Goal: Task Accomplishment & Management: Use online tool/utility

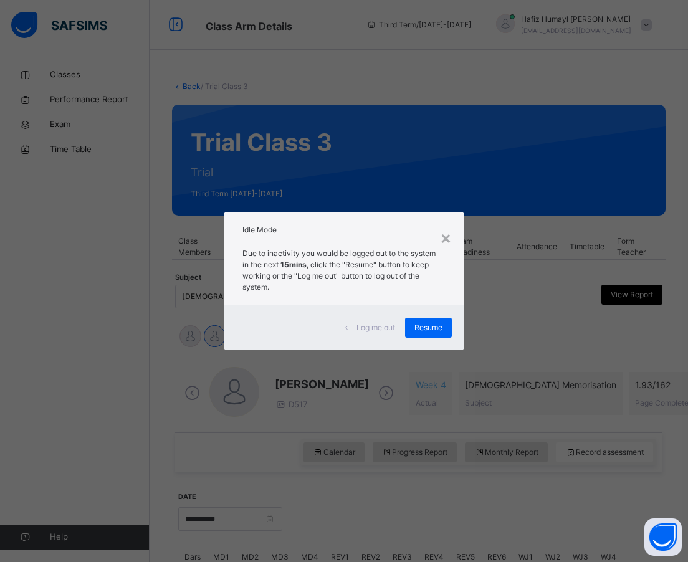
scroll to position [0, 55]
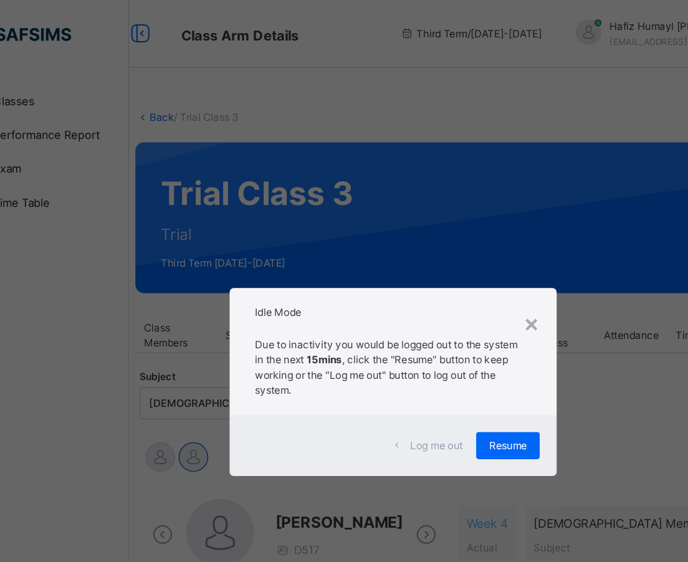
click at [414, 332] on span "Resume" at bounding box center [428, 327] width 28 height 11
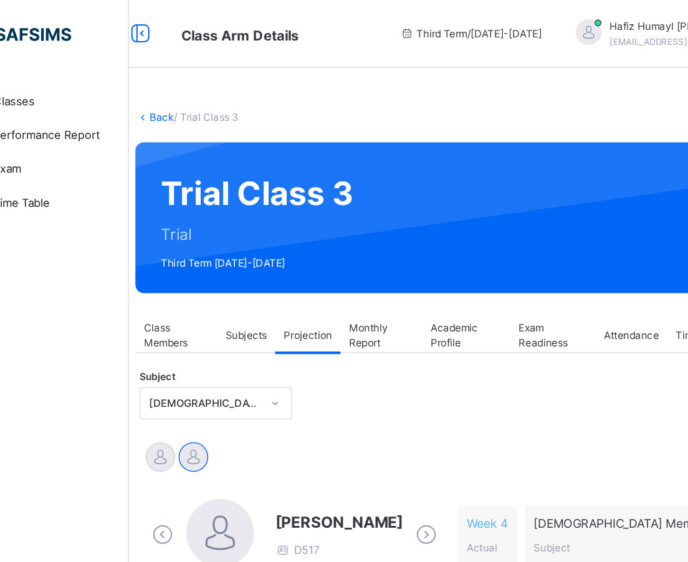
click at [12, 239] on div "Classes Performance Report Exam Time Table Help" at bounding box center [75, 306] width 150 height 512
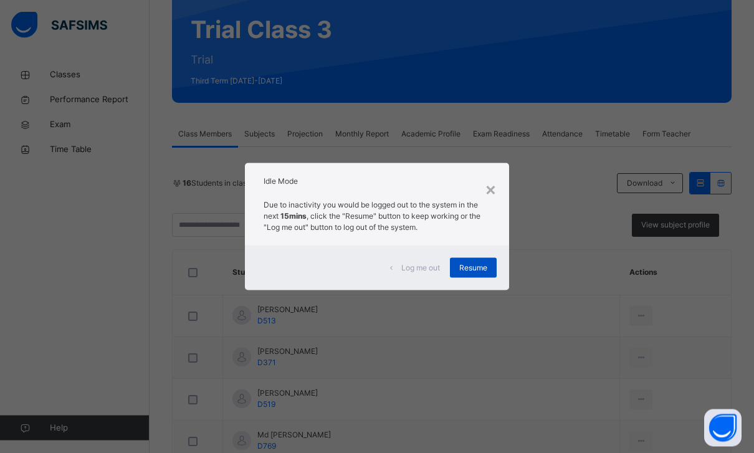
click at [479, 273] on span "Resume" at bounding box center [473, 267] width 28 height 11
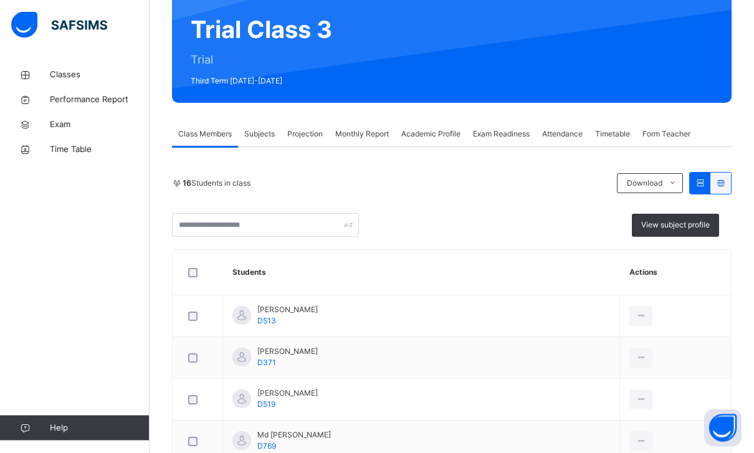
scroll to position [113, 0]
click at [287, 121] on div "Projection" at bounding box center [305, 133] width 48 height 25
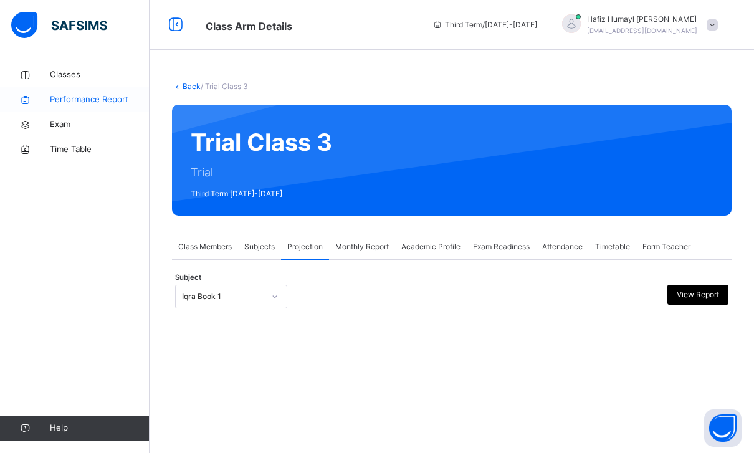
scroll to position [0, 0]
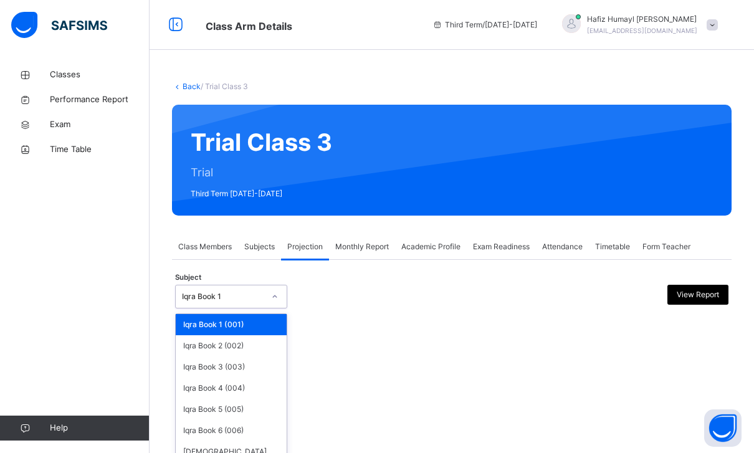
click at [271, 299] on icon at bounding box center [274, 296] width 7 height 12
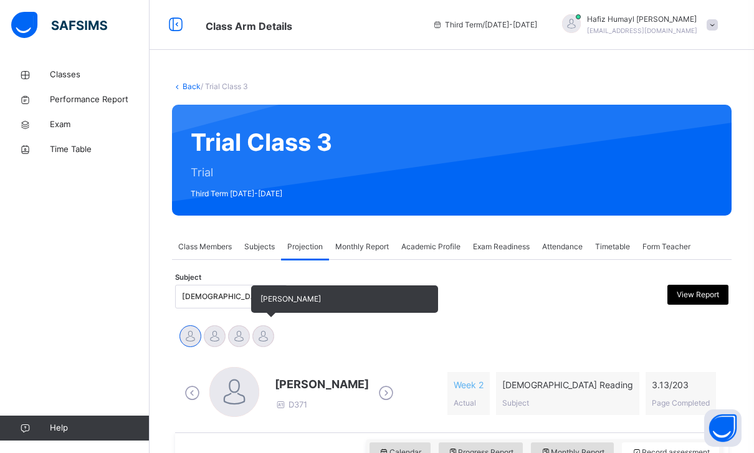
click at [261, 330] on div at bounding box center [263, 336] width 22 height 22
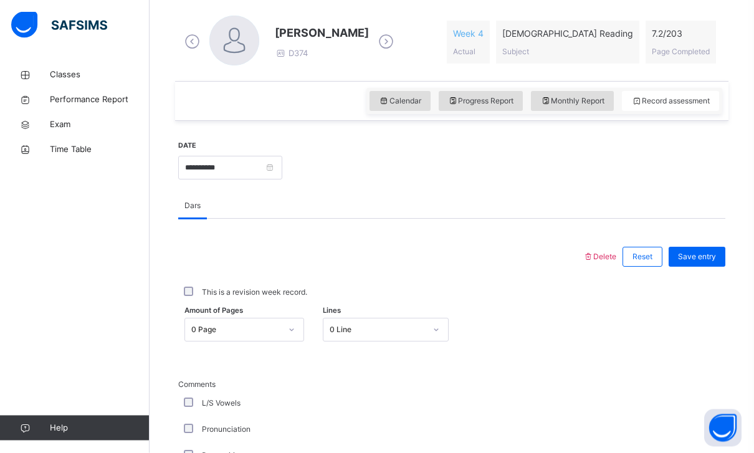
scroll to position [351, 0]
click at [406, 240] on html "Class Arm Details Third Term / [DATE]-[DATE] [PERSON_NAME] [PERSON_NAME][EMAIL_…" at bounding box center [377, 351] width 754 height 1405
click at [406, 241] on div at bounding box center [380, 256] width 392 height 32
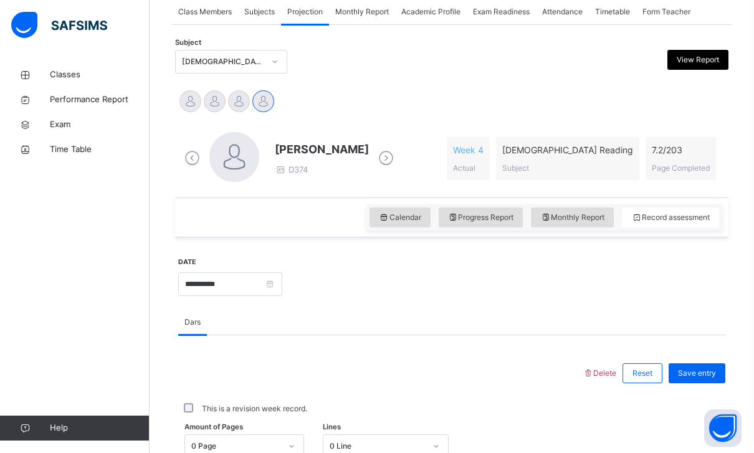
scroll to position [190, 0]
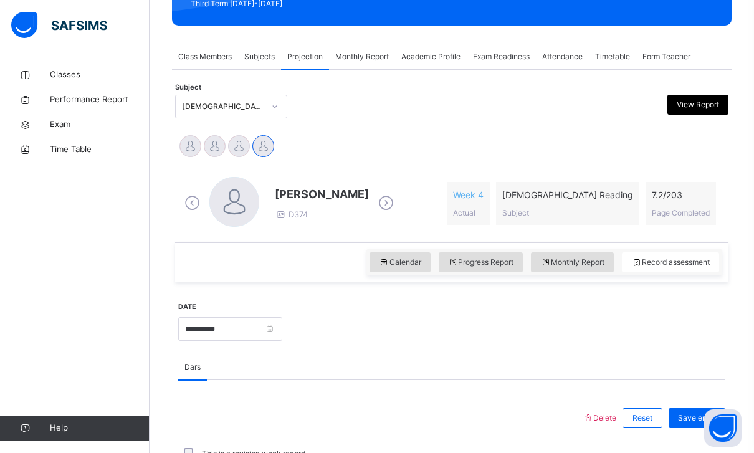
click at [249, 112] on div "[DEMOGRAPHIC_DATA] Reading (007)" at bounding box center [223, 106] width 82 height 11
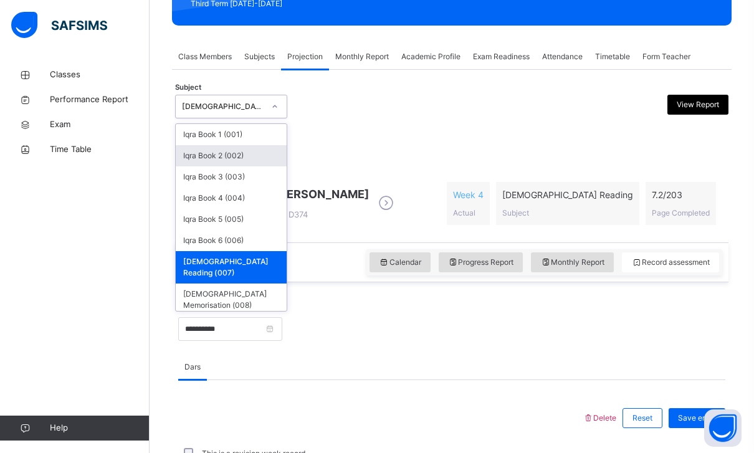
click at [233, 155] on div "Iqra Book 2 (002)" at bounding box center [231, 155] width 111 height 21
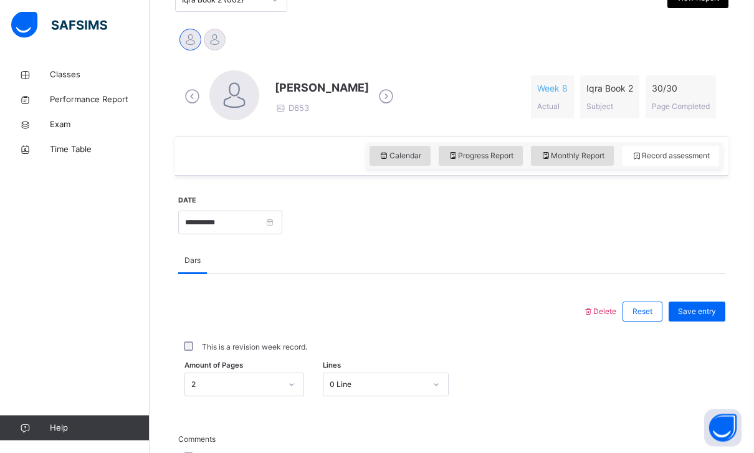
scroll to position [297, 0]
click at [696, 313] on span "Save entry" at bounding box center [697, 311] width 38 height 11
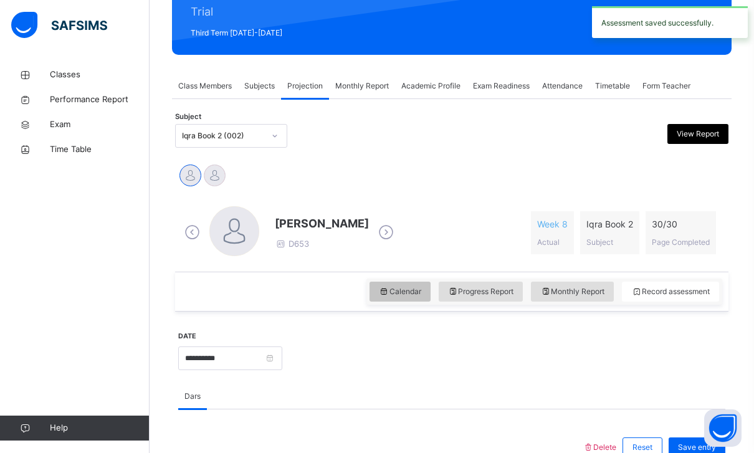
click at [396, 294] on span "Calendar" at bounding box center [400, 291] width 42 height 11
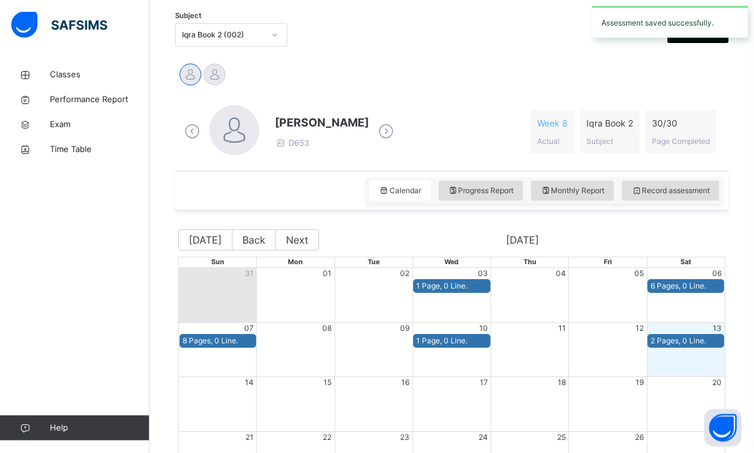
scroll to position [262, 0]
click at [688, 189] on span "Record assessment" at bounding box center [670, 190] width 78 height 11
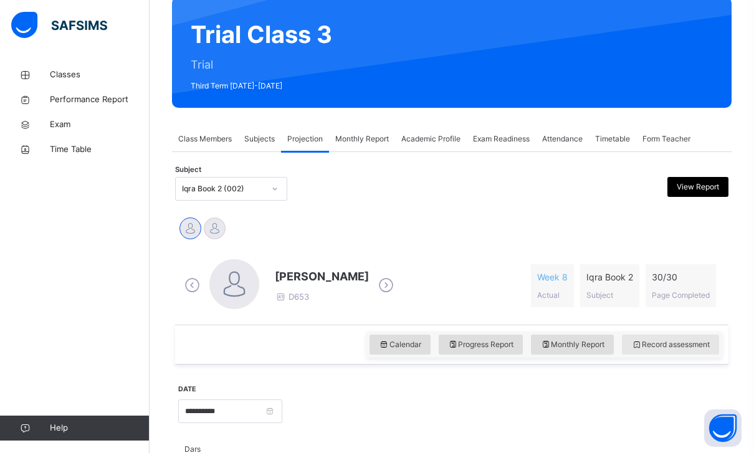
scroll to position [0, 0]
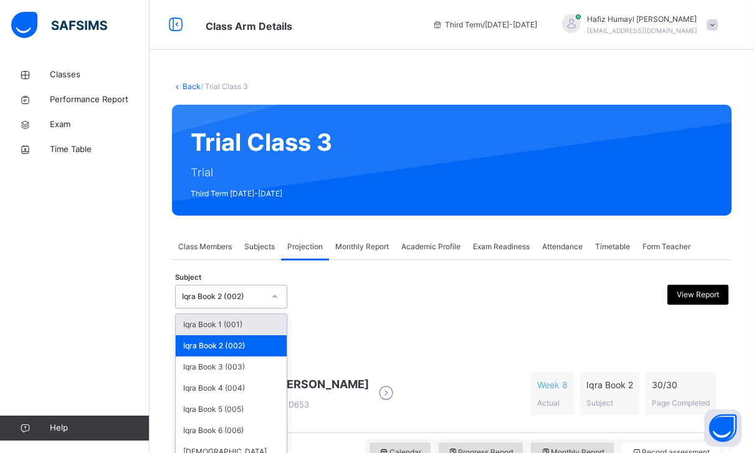
click at [271, 293] on div at bounding box center [274, 297] width 21 height 20
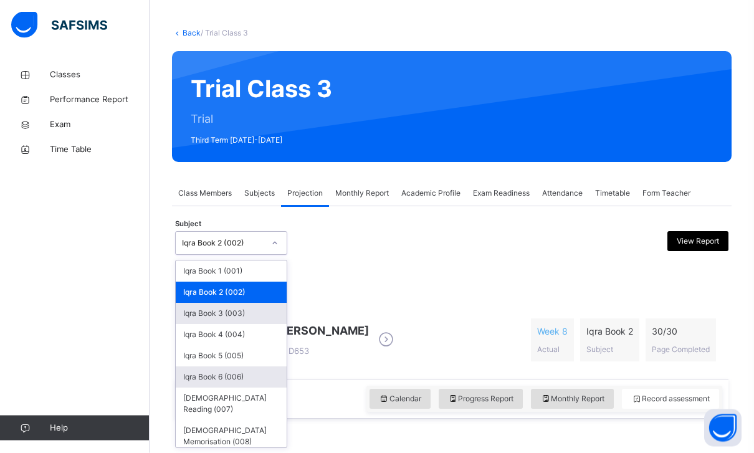
scroll to position [54, 0]
click at [238, 370] on div "Iqra Book 6 (006)" at bounding box center [231, 376] width 111 height 21
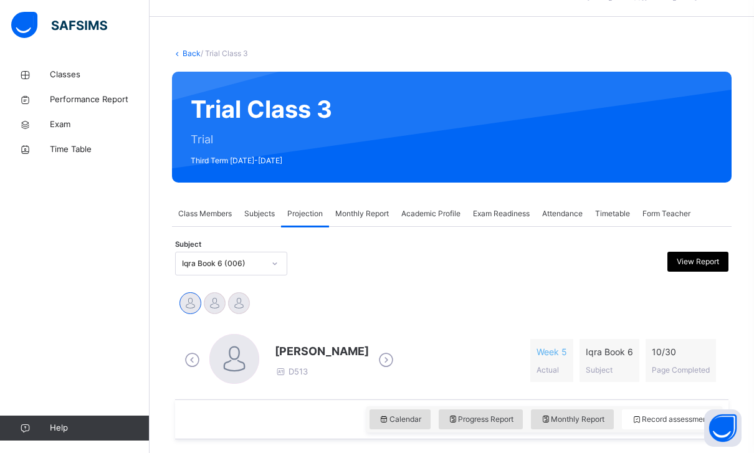
scroll to position [34, 0]
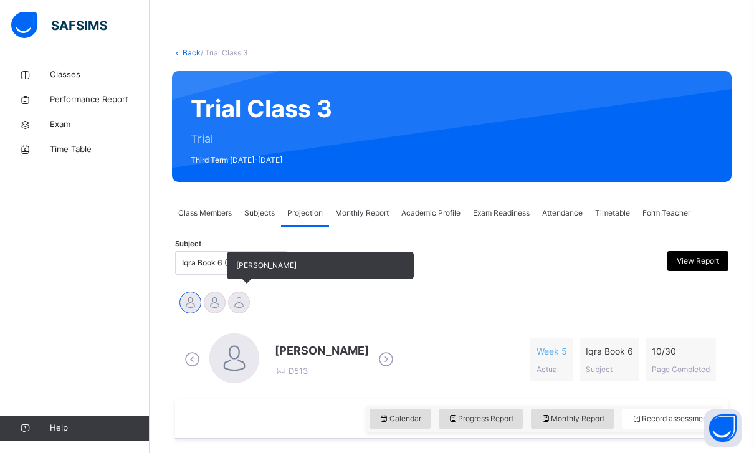
click at [242, 302] on div at bounding box center [239, 303] width 22 height 22
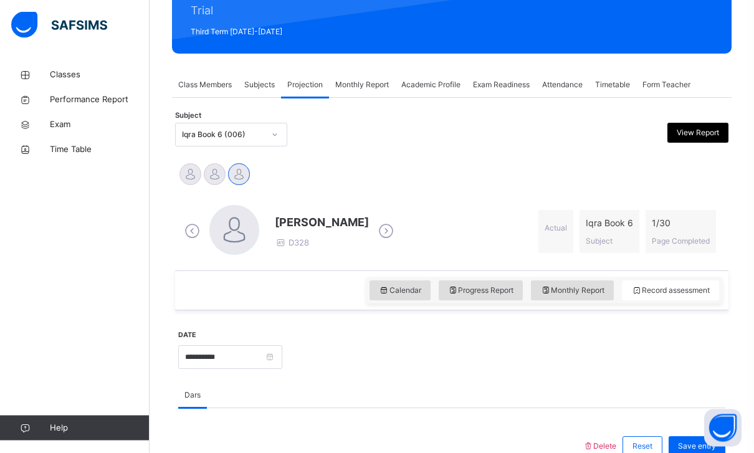
scroll to position [255, 0]
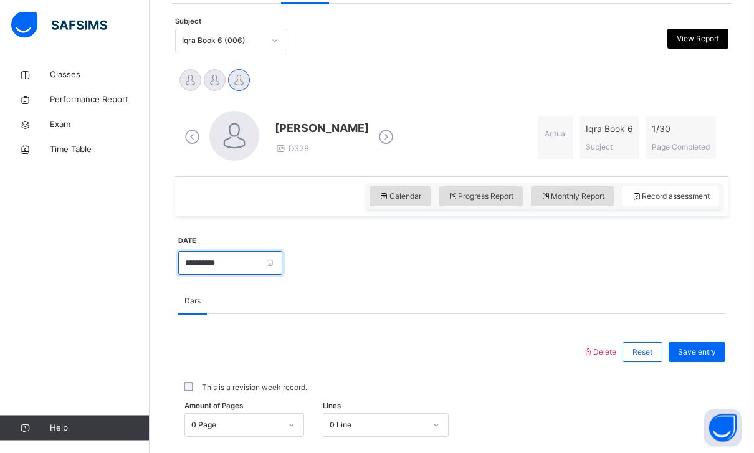
click at [282, 267] on input "**********" at bounding box center [230, 264] width 104 height 24
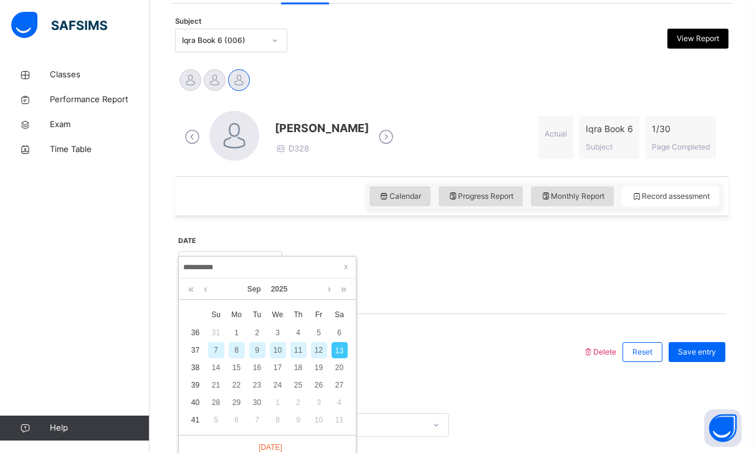
click at [375, 254] on div at bounding box center [503, 262] width 430 height 54
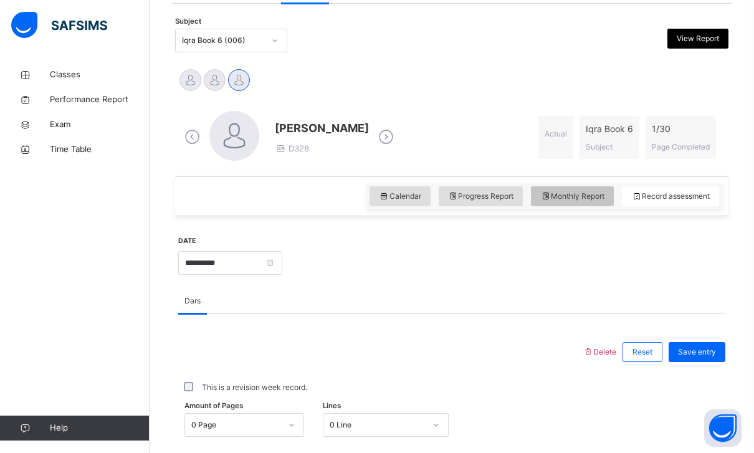
click at [568, 192] on span "Monthly Report" at bounding box center [572, 196] width 64 height 11
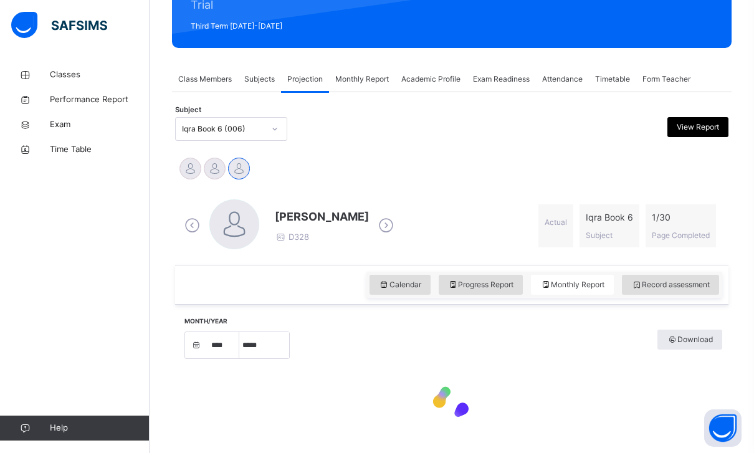
select select "****"
select select "*"
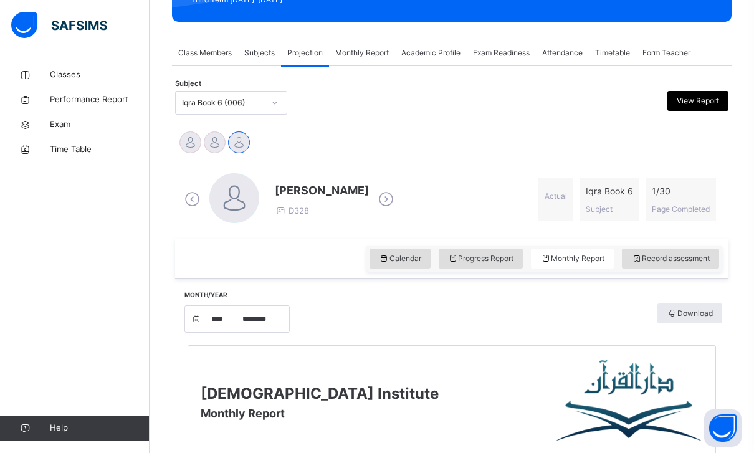
scroll to position [186, 0]
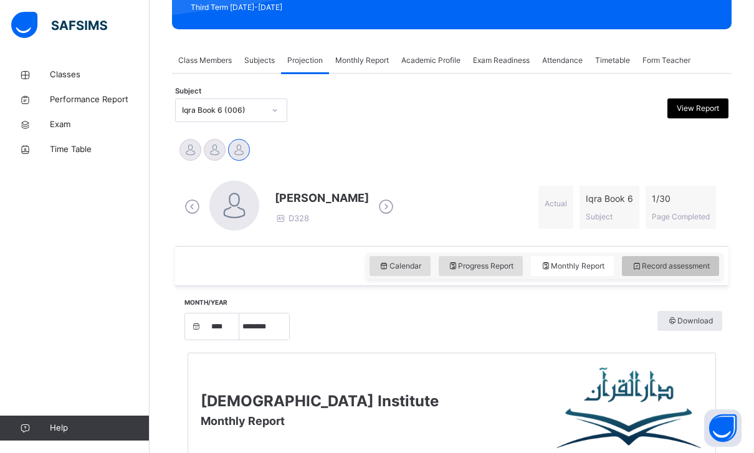
click at [680, 265] on span "Record assessment" at bounding box center [670, 265] width 78 height 11
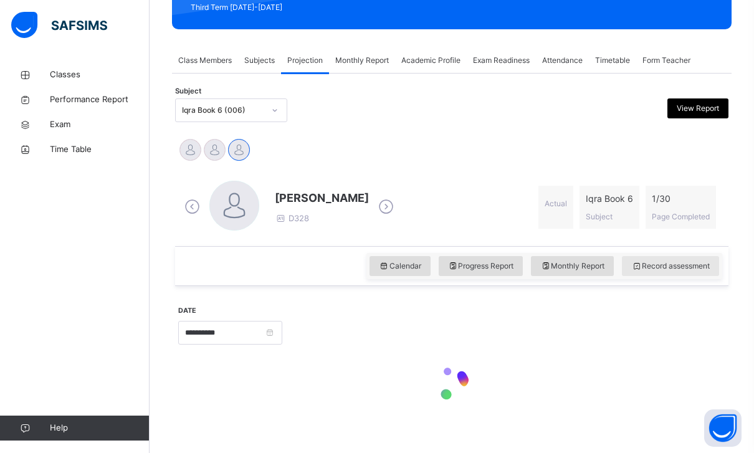
scroll to position [148, 0]
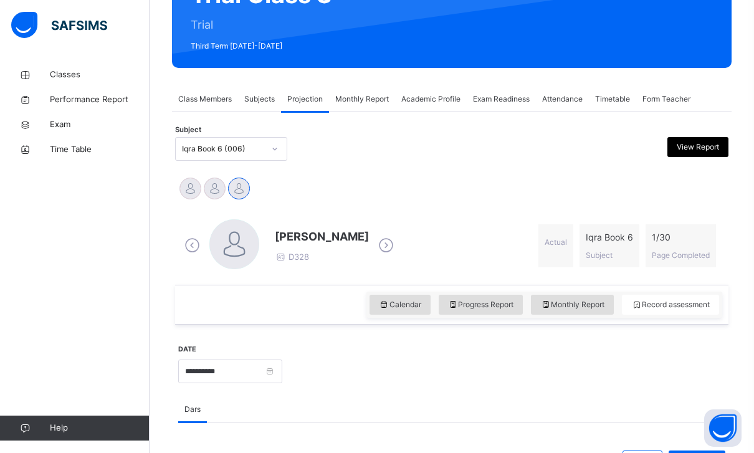
drag, startPoint x: 680, startPoint y: 303, endPoint x: 502, endPoint y: 237, distance: 190.2
click at [681, 265] on div "1 / 30 Page Completed" at bounding box center [680, 245] width 70 height 43
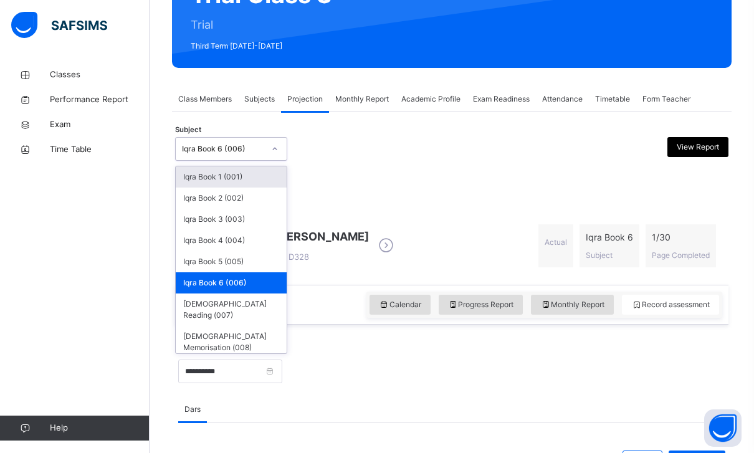
click at [254, 140] on div "Iqra Book 6 (006)" at bounding box center [219, 149] width 87 height 19
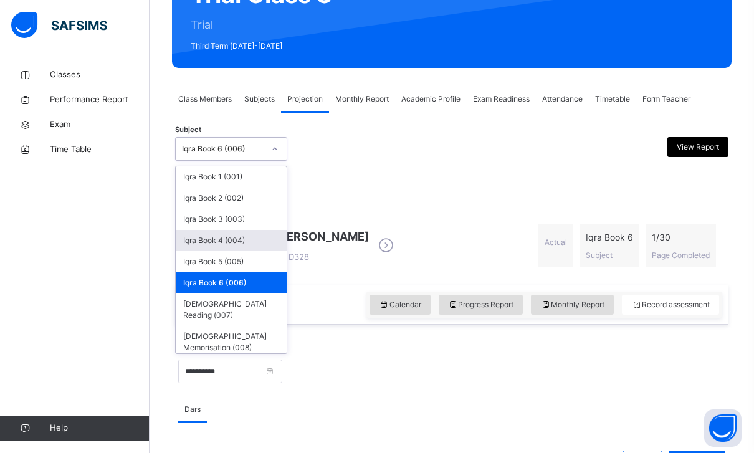
click at [364, 175] on div "[PERSON_NAME] [PERSON_NAME] [PERSON_NAME]" at bounding box center [451, 190] width 553 height 34
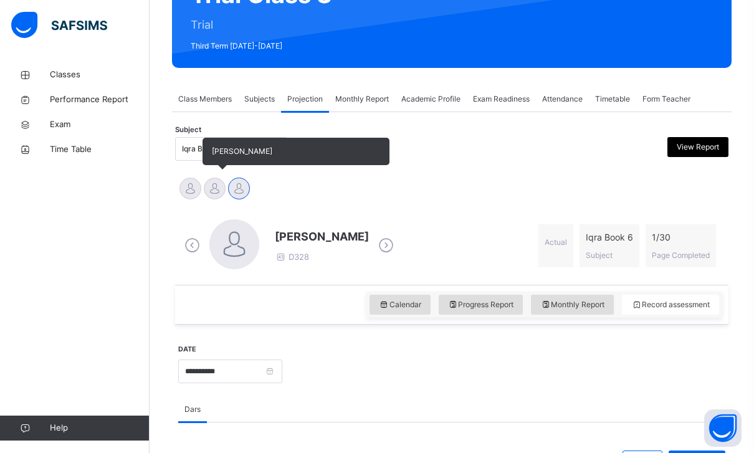
click at [212, 188] on div at bounding box center [215, 189] width 22 height 22
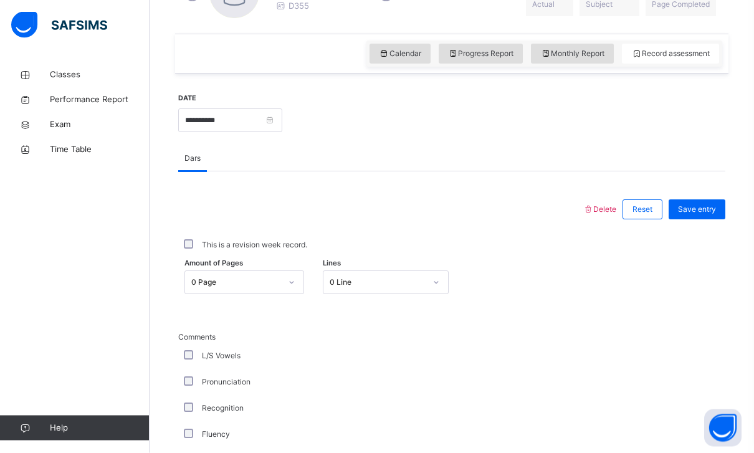
click at [269, 284] on div "0 Page" at bounding box center [236, 282] width 90 height 11
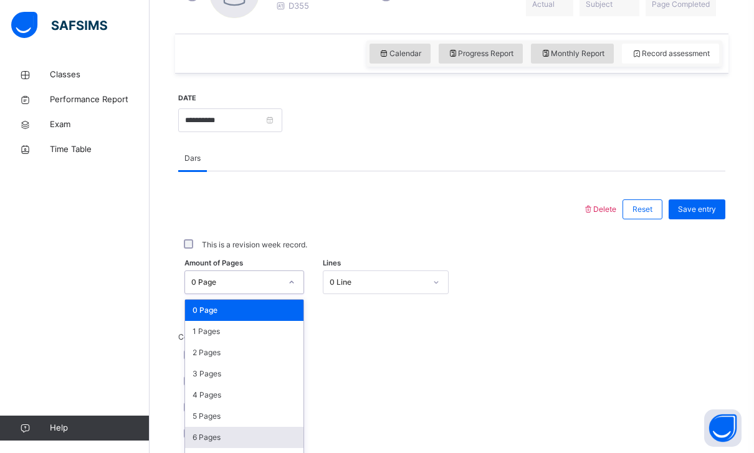
click at [247, 435] on div "6 Pages" at bounding box center [244, 437] width 118 height 21
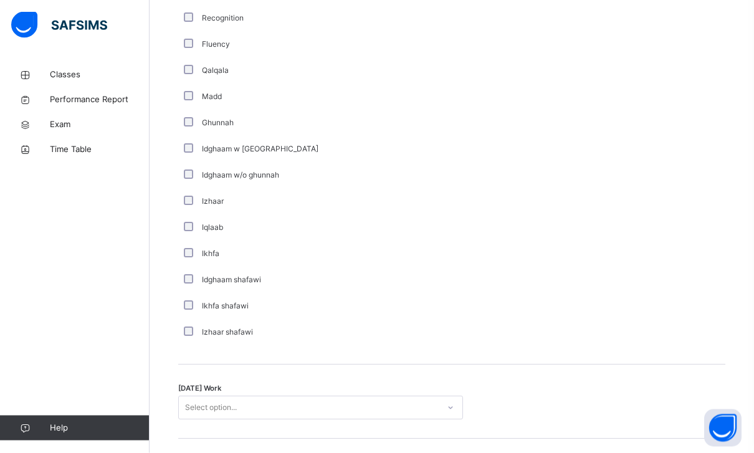
scroll to position [912, 0]
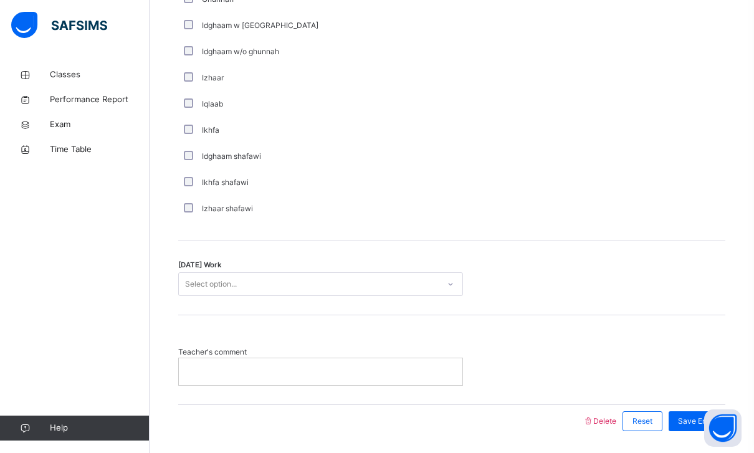
click at [303, 297] on div "[DATE] Work Select option..." at bounding box center [451, 278] width 547 height 74
click at [315, 285] on div "Select option..." at bounding box center [309, 284] width 260 height 19
click at [710, 420] on span "Save Entry" at bounding box center [697, 420] width 38 height 11
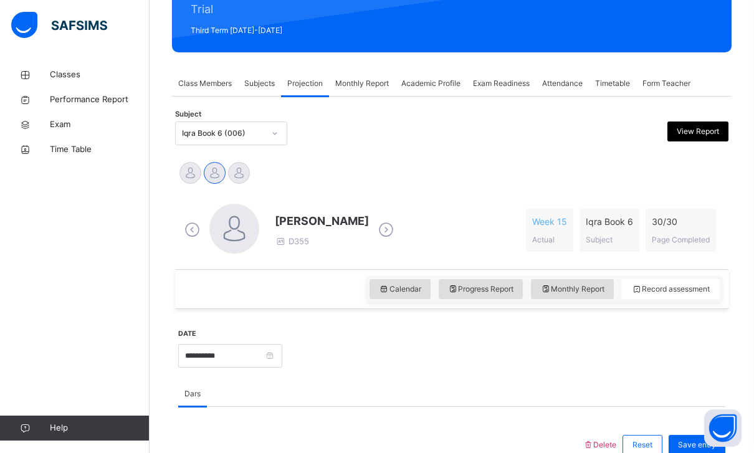
scroll to position [161, 0]
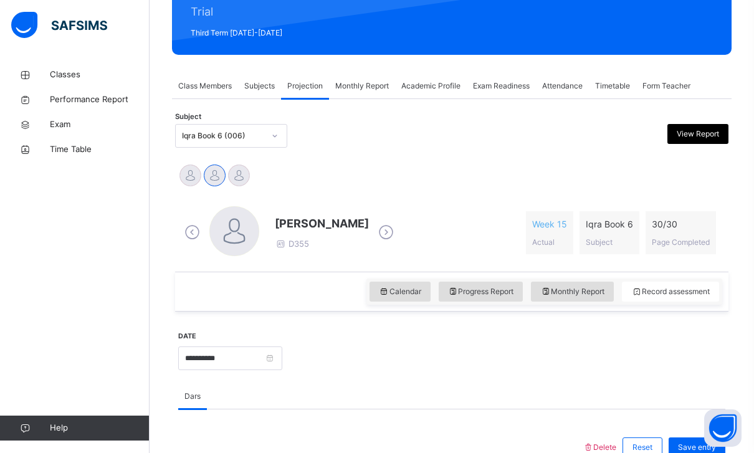
click at [231, 139] on div "Iqra Book 6 (006)" at bounding box center [223, 135] width 82 height 11
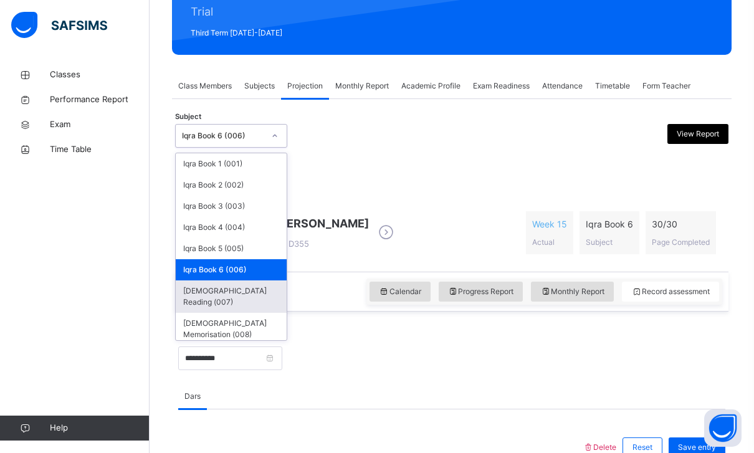
click at [260, 298] on div "[DEMOGRAPHIC_DATA] Reading (007)" at bounding box center [231, 296] width 111 height 32
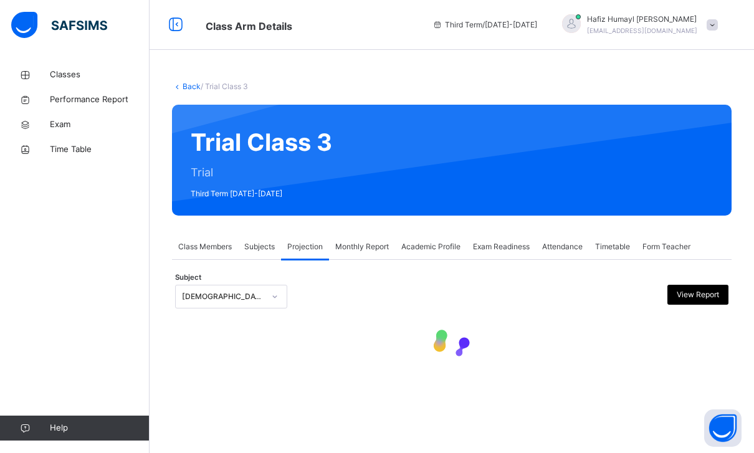
scroll to position [0, 0]
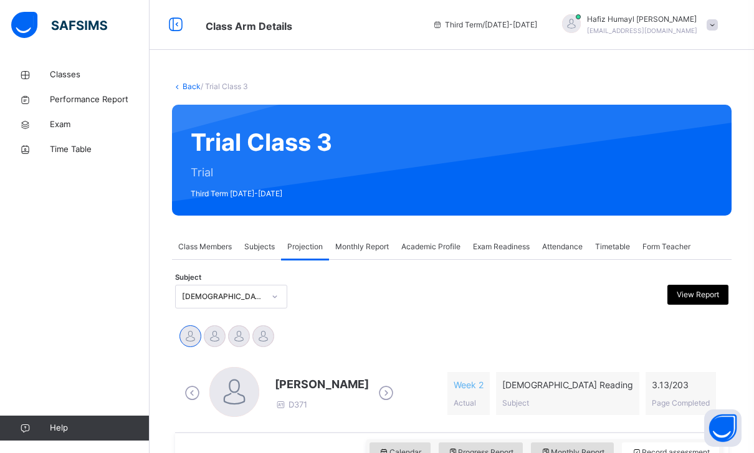
click at [419, 251] on span "Academic Profile" at bounding box center [430, 246] width 59 height 11
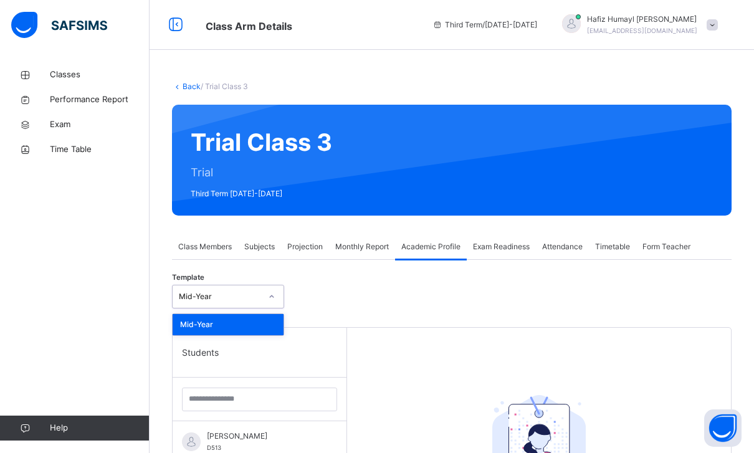
click at [216, 303] on div "Mid-Year" at bounding box center [216, 296] width 87 height 19
click at [255, 301] on div "Mid-Year" at bounding box center [220, 296] width 82 height 11
click at [301, 236] on div "Projection" at bounding box center [305, 246] width 48 height 25
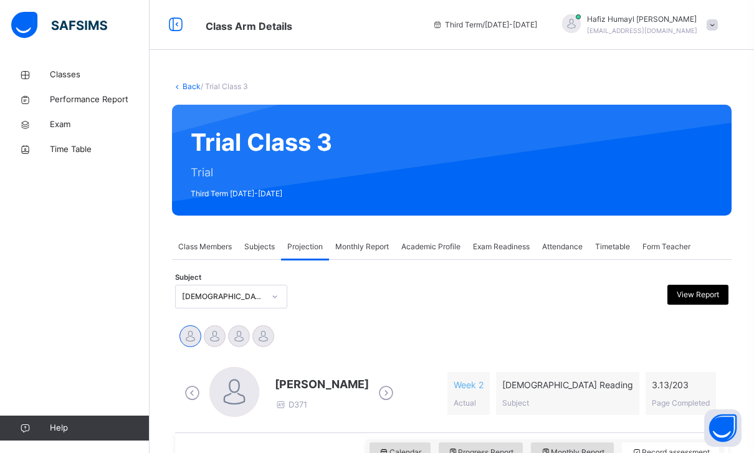
click at [342, 242] on span "Monthly Report" at bounding box center [362, 246] width 54 height 11
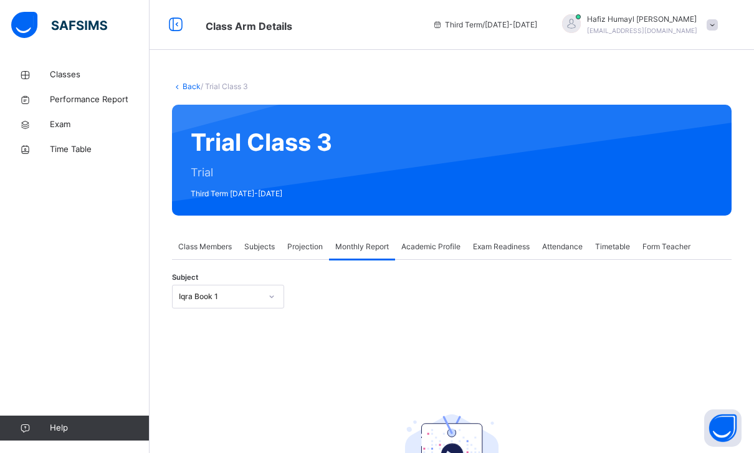
click at [274, 288] on div at bounding box center [271, 297] width 21 height 20
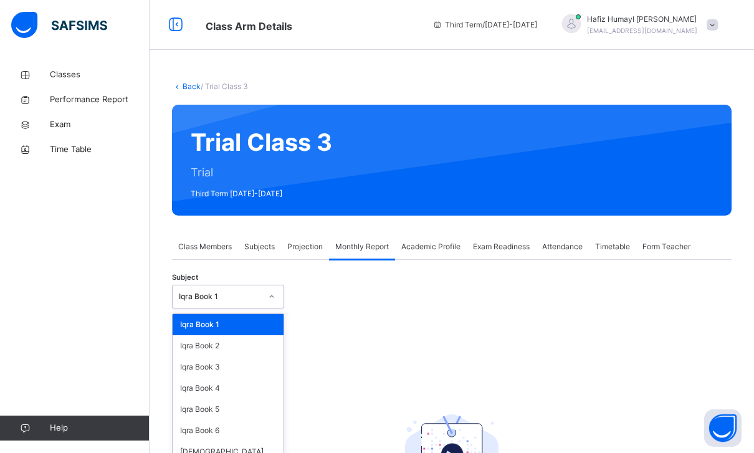
click at [295, 293] on div "Subject option Iqra Book 1 focused, 1 of 8. 8 results available. Use Up and Dow…" at bounding box center [451, 296] width 559 height 36
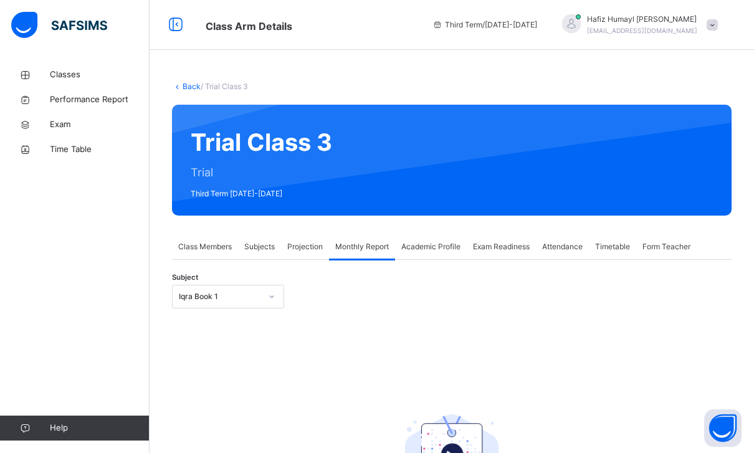
click at [481, 255] on div "Exam Readiness" at bounding box center [501, 246] width 69 height 25
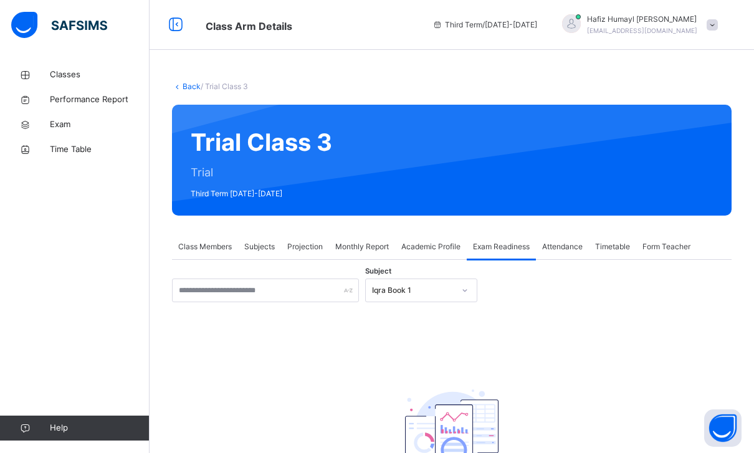
click at [437, 250] on span "Academic Profile" at bounding box center [430, 246] width 59 height 11
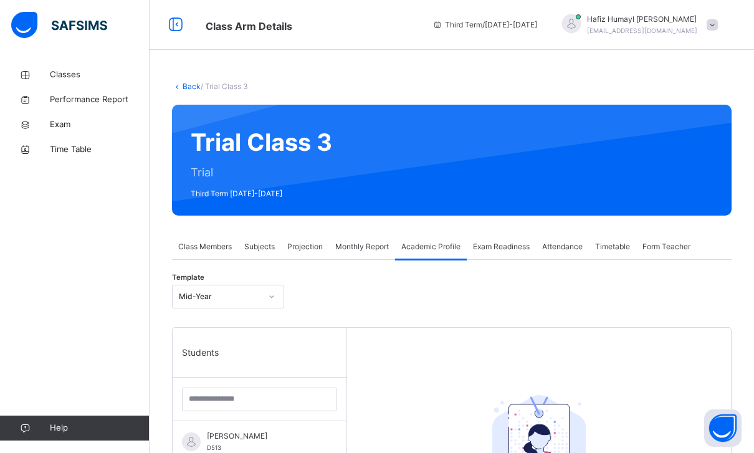
click at [312, 251] on span "Projection" at bounding box center [305, 246] width 36 height 11
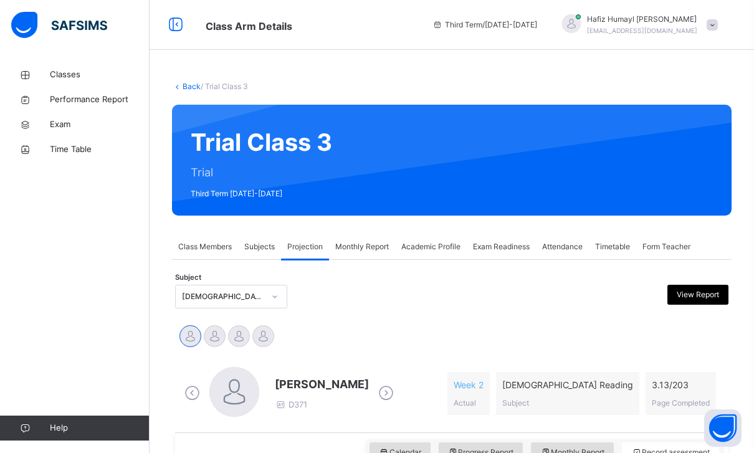
click at [312, 251] on span "Projection" at bounding box center [305, 246] width 36 height 11
click at [270, 247] on span "Subjects" at bounding box center [259, 246] width 31 height 11
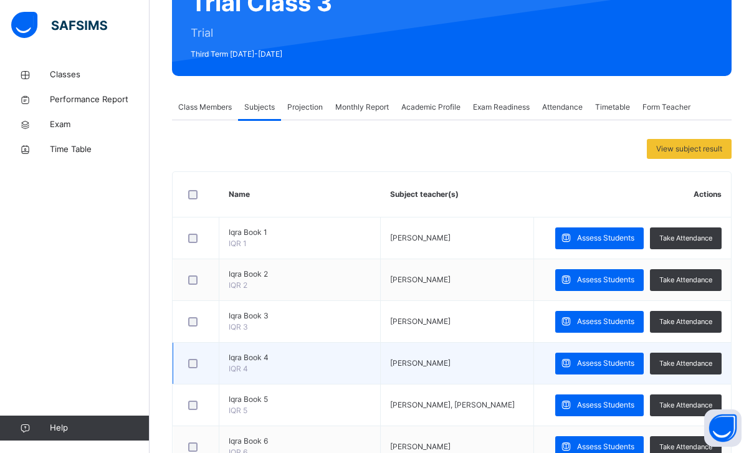
scroll to position [229, 0]
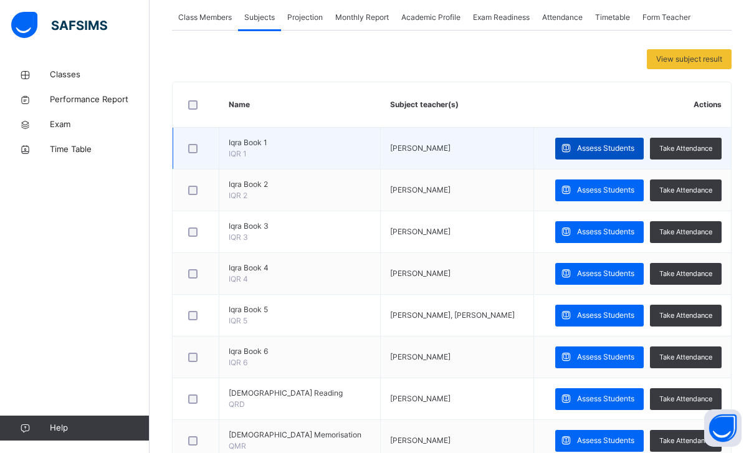
click at [611, 147] on span "Assess Students" at bounding box center [605, 148] width 57 height 11
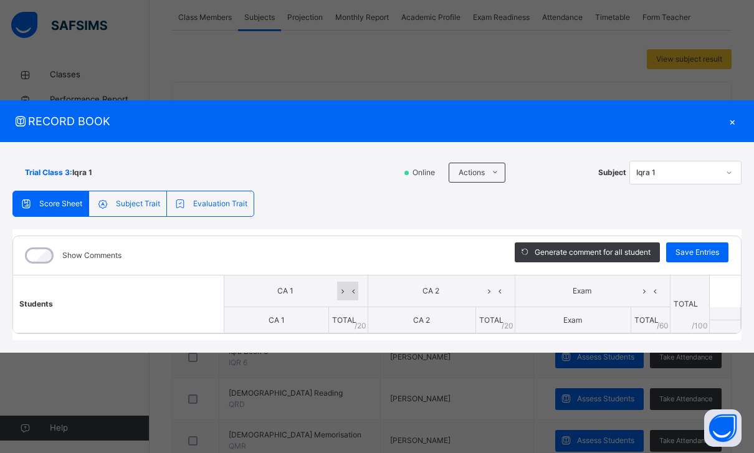
click at [357, 300] on icon at bounding box center [353, 291] width 11 height 19
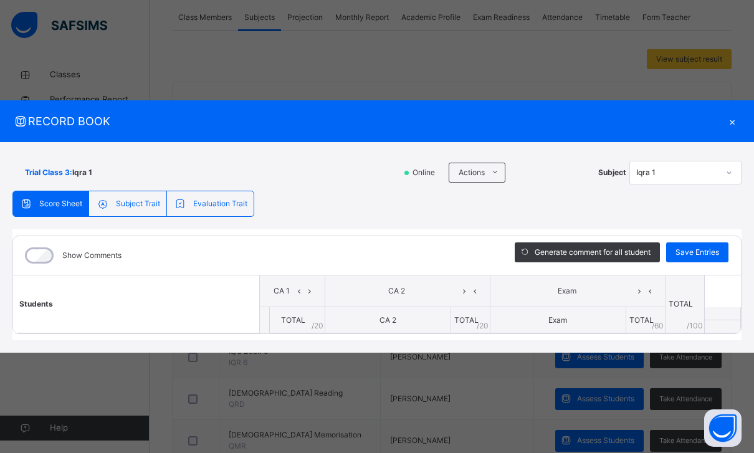
click at [406, 297] on span "CA 2" at bounding box center [397, 290] width 125 height 11
click at [469, 300] on icon at bounding box center [464, 291] width 11 height 19
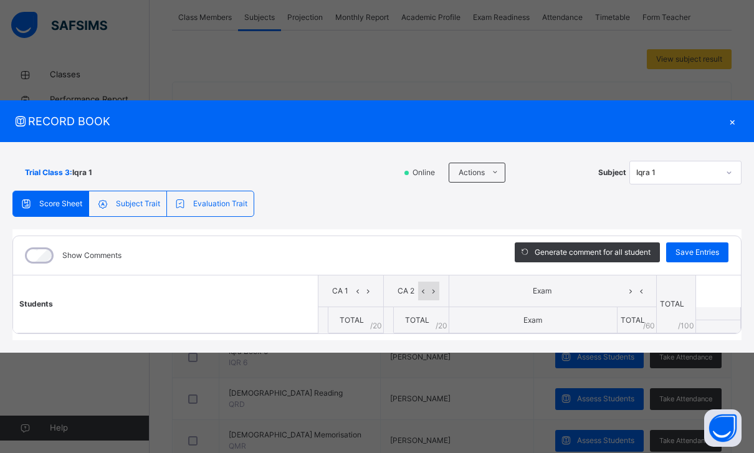
click at [430, 300] on icon at bounding box center [434, 291] width 11 height 19
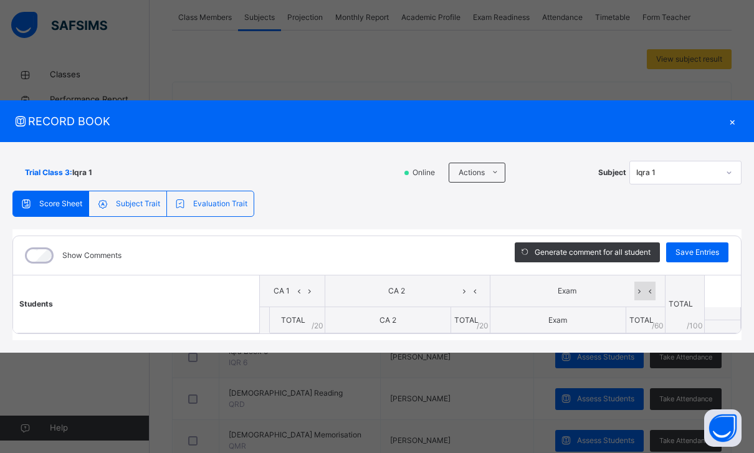
click at [645, 300] on icon at bounding box center [639, 291] width 11 height 19
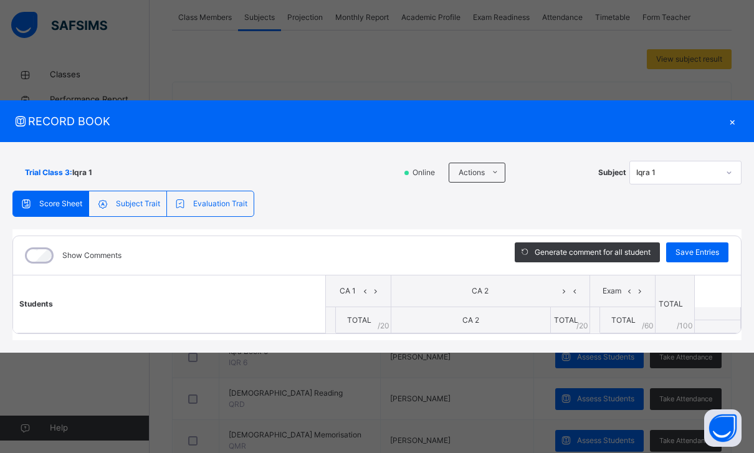
click at [462, 325] on span "CA 2" at bounding box center [470, 319] width 17 height 9
click at [368, 325] on span "TOTAL" at bounding box center [359, 319] width 24 height 9
click at [371, 300] on icon at bounding box center [376, 291] width 11 height 19
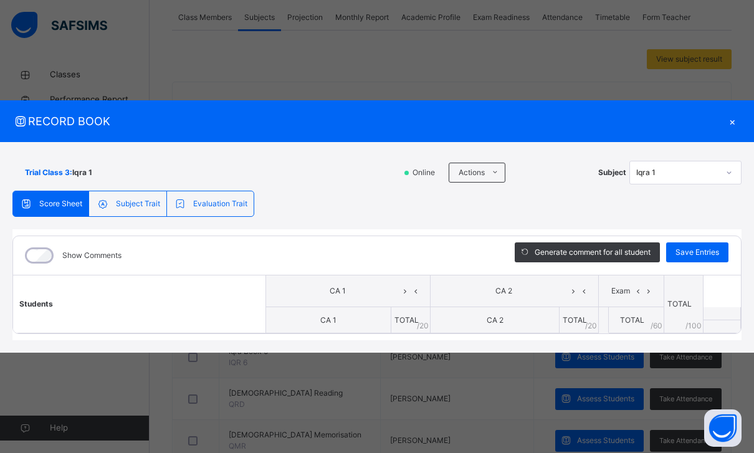
click at [726, 128] on div "×" at bounding box center [732, 121] width 19 height 17
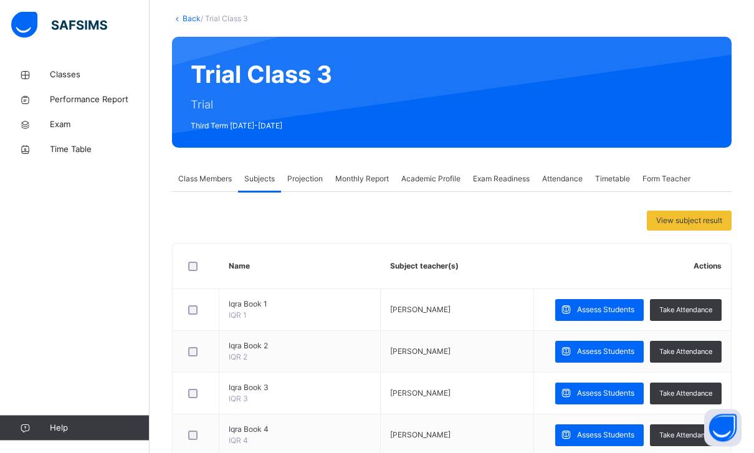
scroll to position [47, 0]
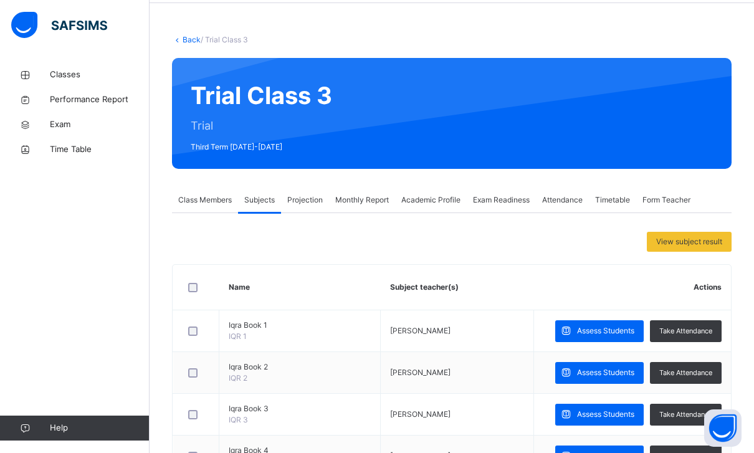
click at [308, 201] on span "Projection" at bounding box center [305, 199] width 36 height 11
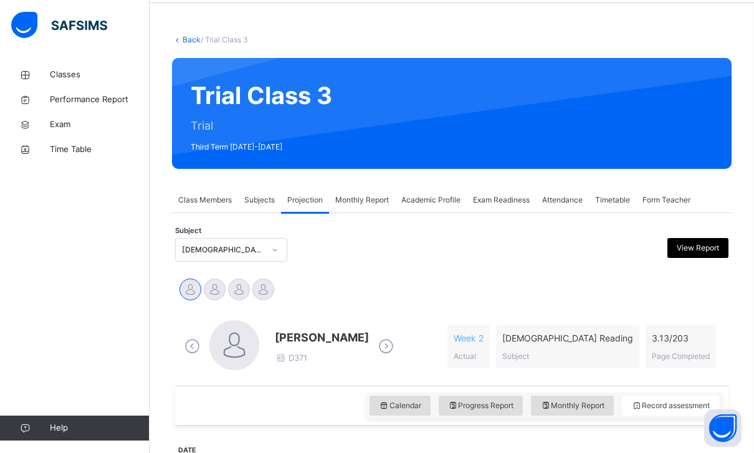
click at [259, 247] on div "[DEMOGRAPHIC_DATA] Reading (007)" at bounding box center [223, 249] width 82 height 11
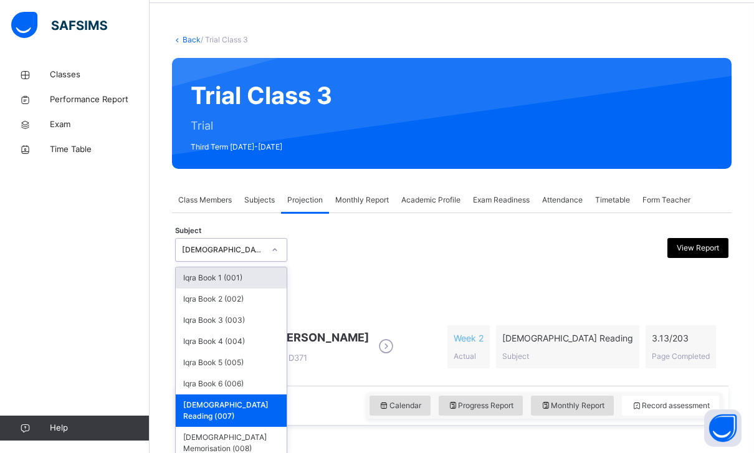
click at [342, 241] on div at bounding box center [382, 250] width 134 height 24
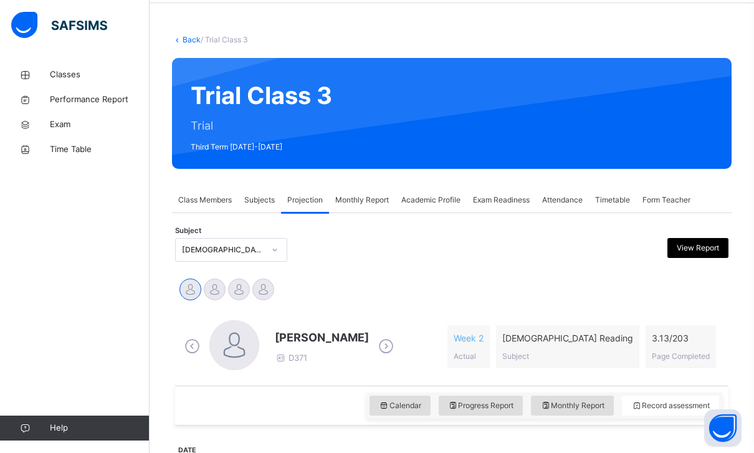
click at [499, 212] on div "Exam Readiness" at bounding box center [501, 200] width 69 height 25
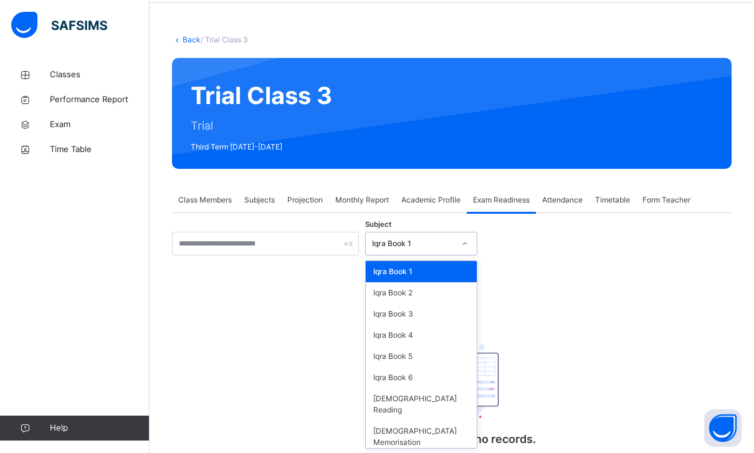
click at [402, 237] on div "Iqra Book 1" at bounding box center [409, 243] width 87 height 19
click at [409, 398] on div "[DEMOGRAPHIC_DATA] Reading" at bounding box center [421, 404] width 111 height 32
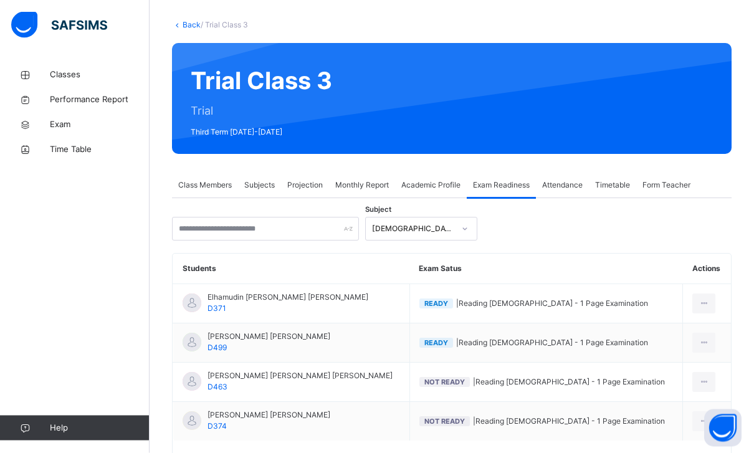
scroll to position [97, 0]
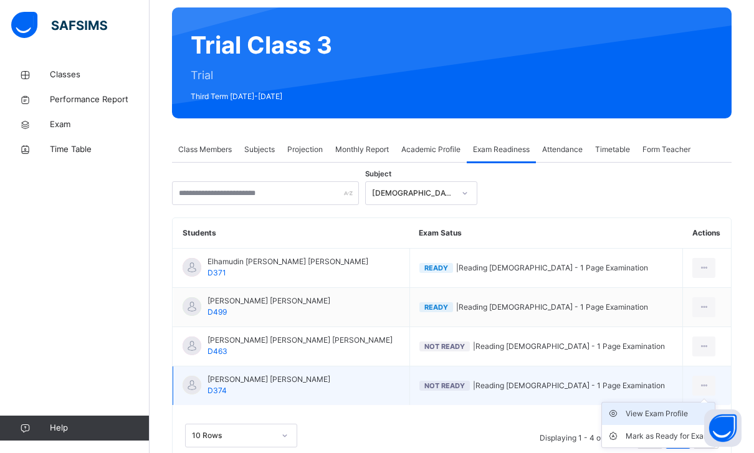
click at [659, 419] on div "View Exam Profile" at bounding box center [667, 413] width 84 height 12
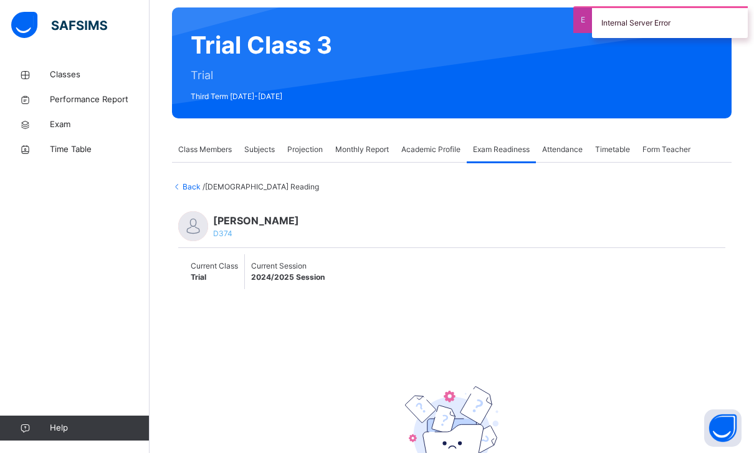
scroll to position [100, 0]
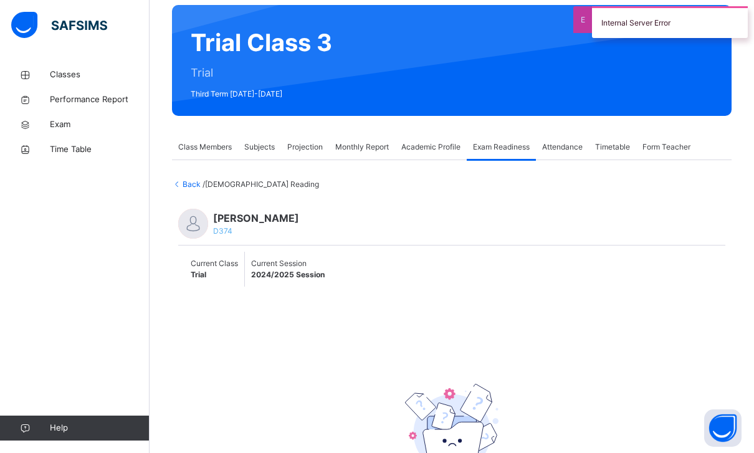
click at [188, 181] on span "Back" at bounding box center [187, 183] width 31 height 9
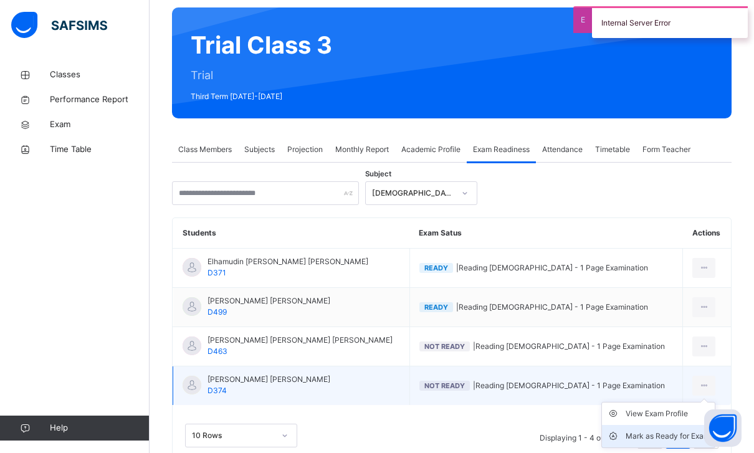
click at [676, 442] on li "Mark as Ready for Exam" at bounding box center [658, 436] width 113 height 22
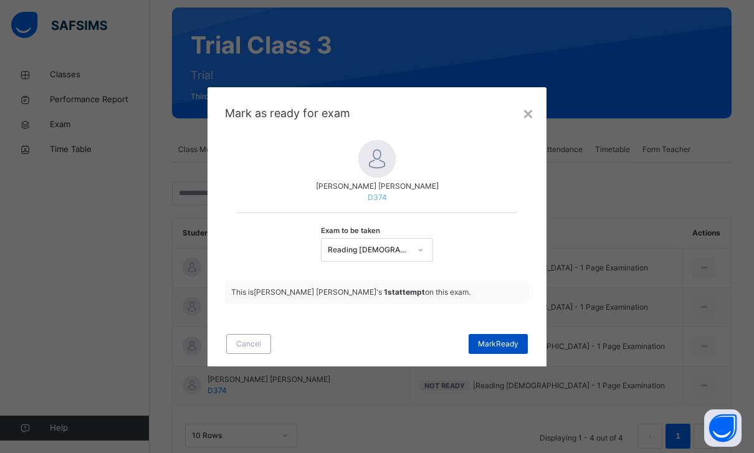
click at [483, 349] on span "[PERSON_NAME]" at bounding box center [498, 343] width 40 height 11
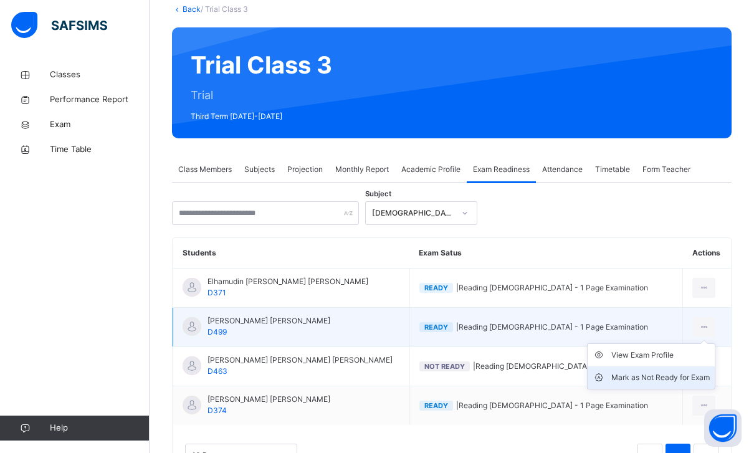
click at [644, 377] on div "Mark as Not Ready for Exam" at bounding box center [660, 377] width 98 height 12
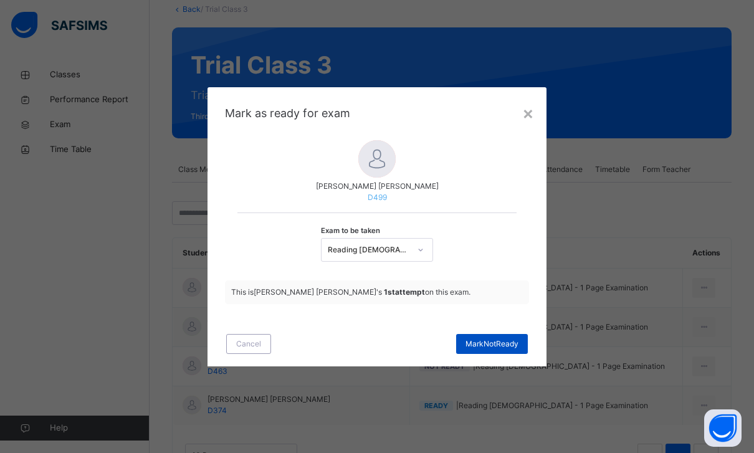
click at [467, 349] on span "Mark Not Ready" at bounding box center [491, 343] width 53 height 11
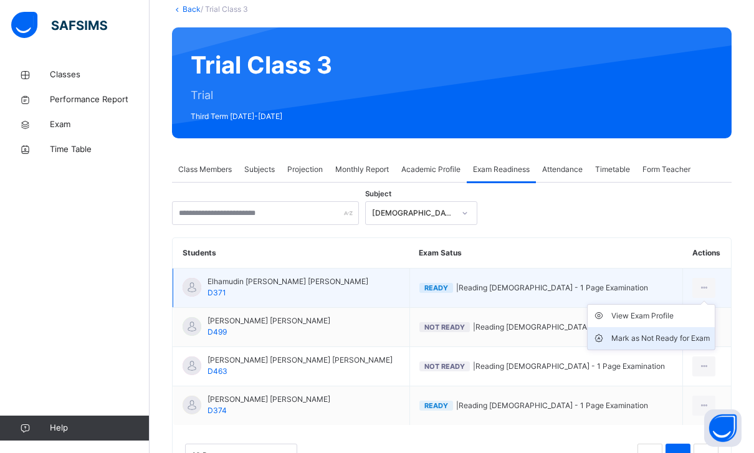
click at [661, 341] on div "Mark as Not Ready for Exam" at bounding box center [660, 338] width 98 height 12
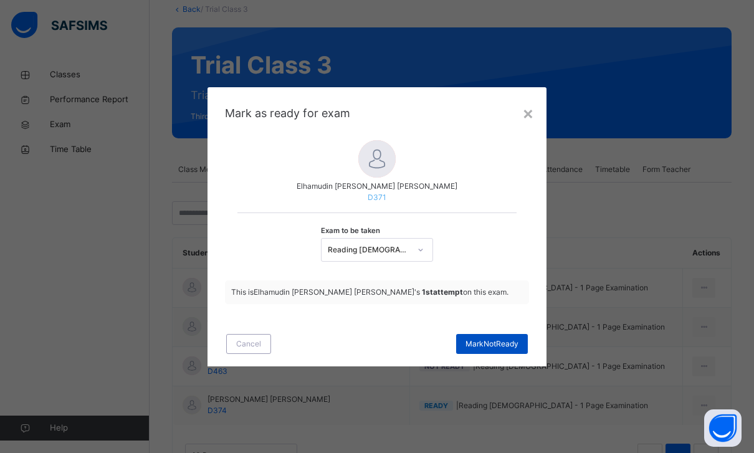
click at [492, 349] on span "Mark Not Ready" at bounding box center [491, 343] width 53 height 11
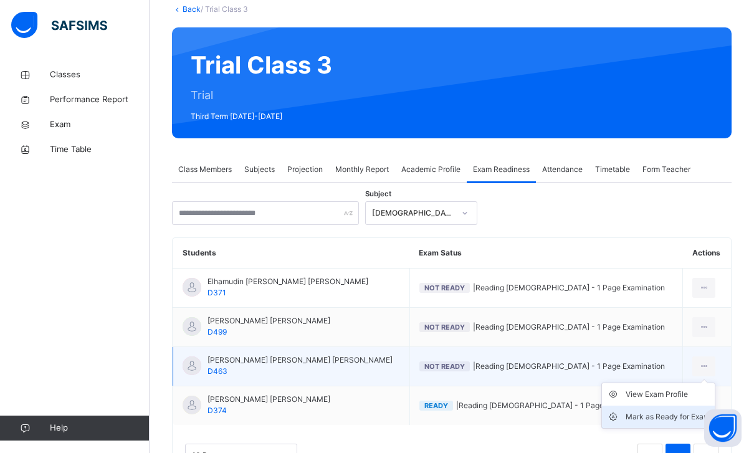
click at [668, 419] on div "Mark as Ready for Exam" at bounding box center [667, 417] width 84 height 12
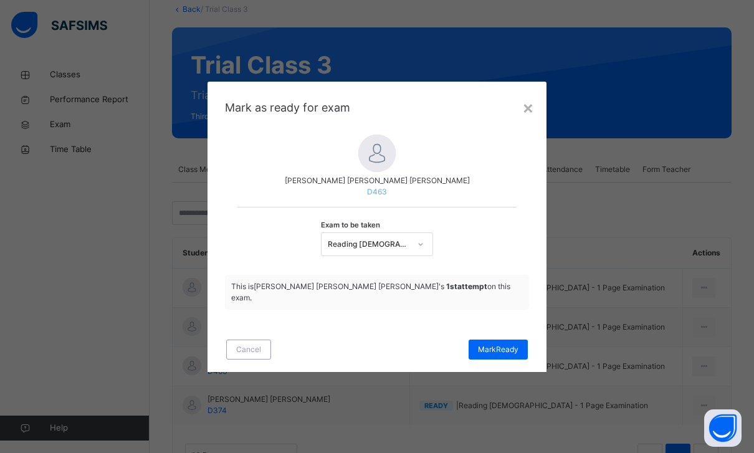
click at [503, 372] on div "Cancel [PERSON_NAME]" at bounding box center [376, 349] width 339 height 45
click at [514, 355] on span "[PERSON_NAME]" at bounding box center [498, 349] width 40 height 11
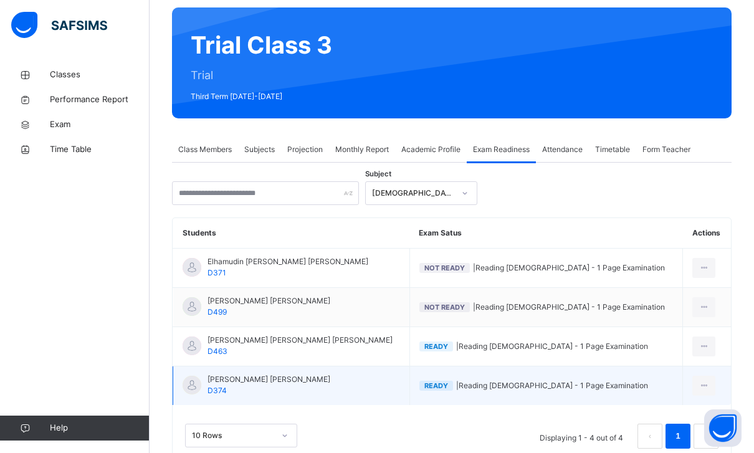
scroll to position [137, 0]
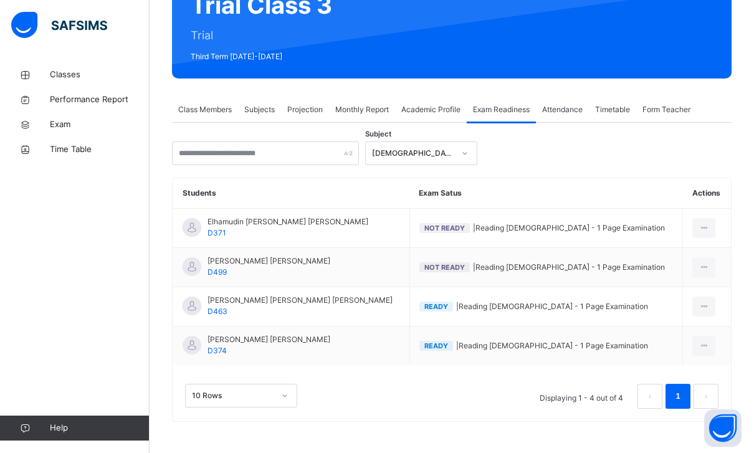
click at [582, 108] on span "Attendance" at bounding box center [562, 109] width 40 height 11
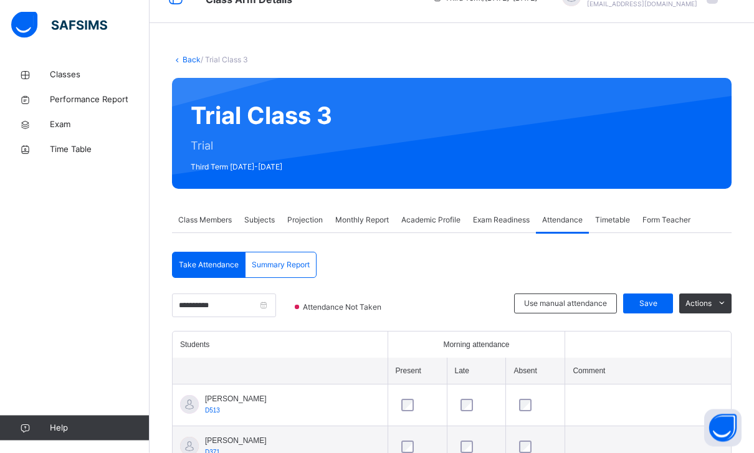
scroll to position [26, 0]
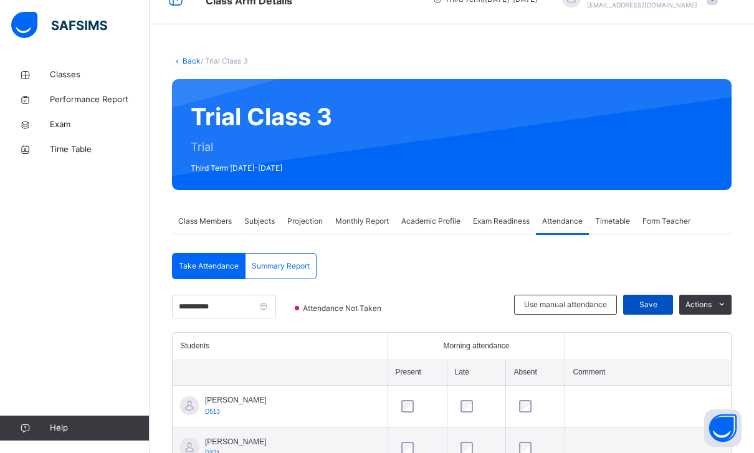
click at [635, 299] on span "Save" at bounding box center [647, 304] width 31 height 11
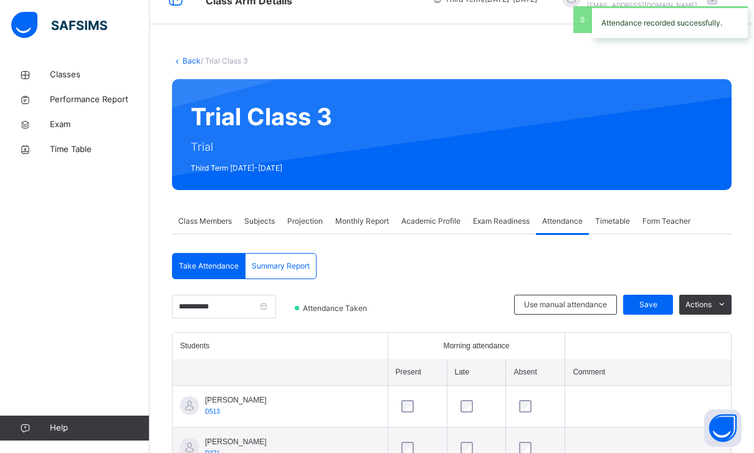
click at [613, 214] on div "Timetable" at bounding box center [612, 221] width 47 height 25
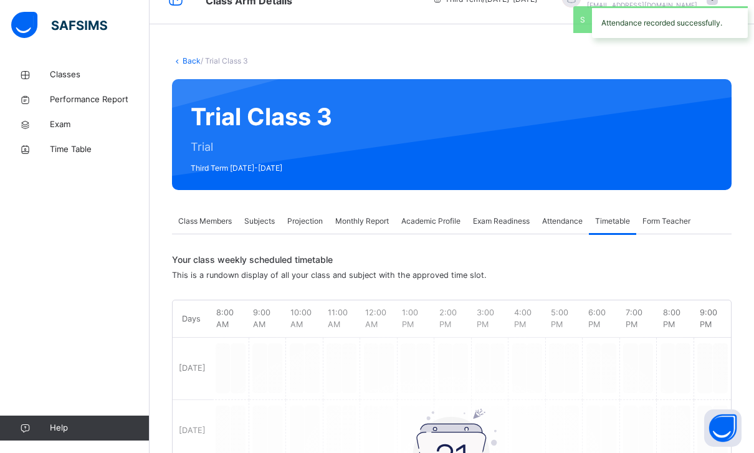
click at [693, 214] on div "Form Teacher" at bounding box center [666, 221] width 60 height 25
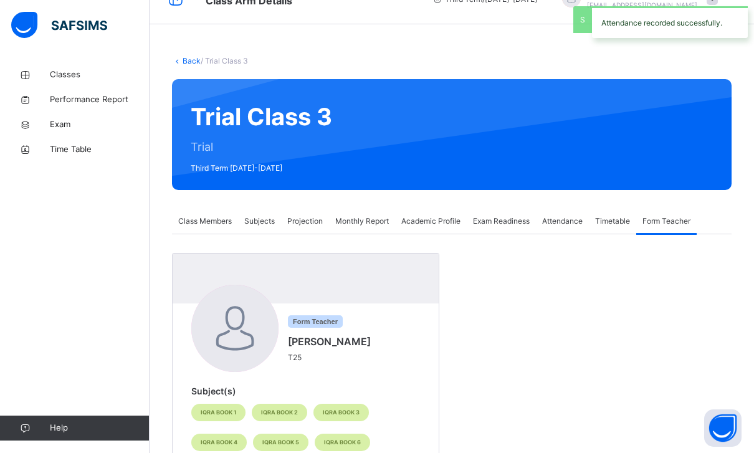
click at [191, 214] on div "Class Members" at bounding box center [205, 221] width 66 height 25
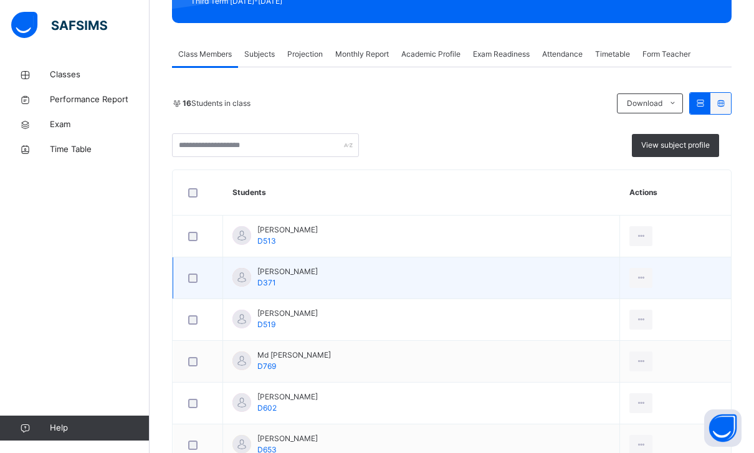
scroll to position [0, 0]
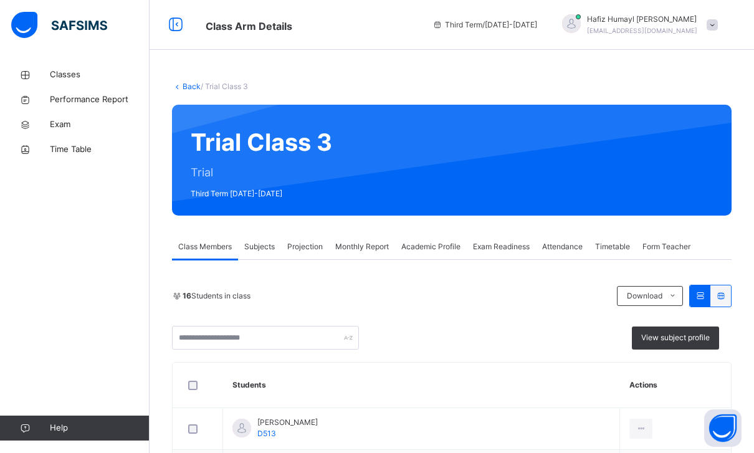
click at [450, 245] on span "Academic Profile" at bounding box center [430, 246] width 59 height 11
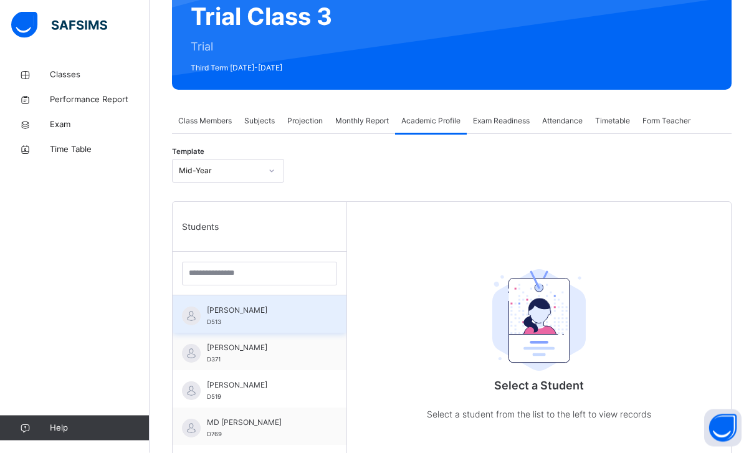
scroll to position [126, 0]
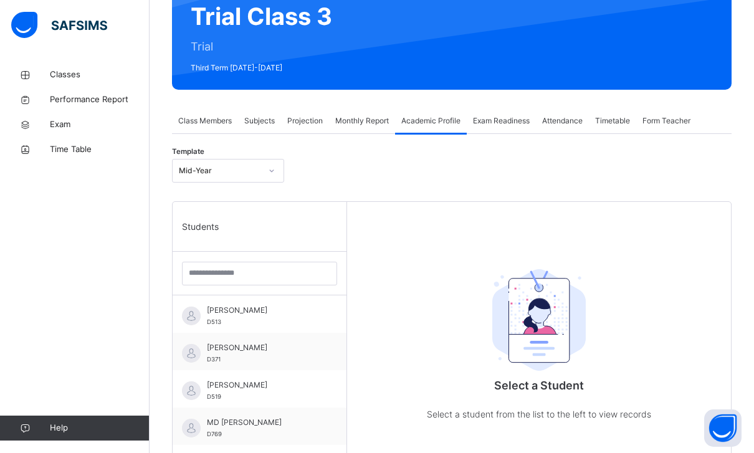
click at [300, 116] on span "Projection" at bounding box center [305, 120] width 36 height 11
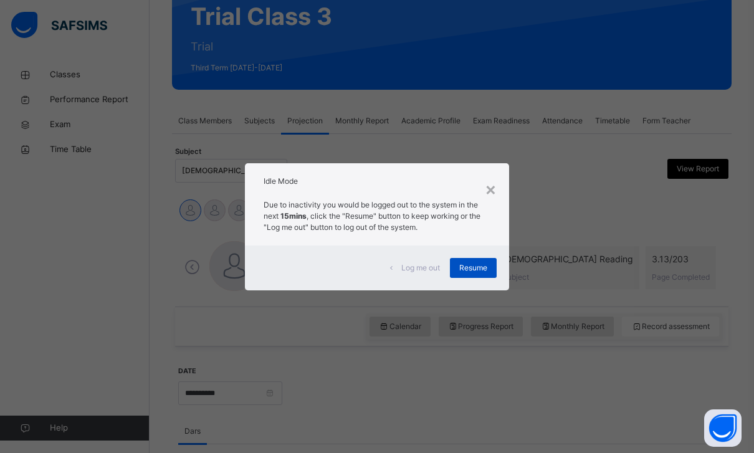
click at [473, 273] on span "Resume" at bounding box center [473, 267] width 28 height 11
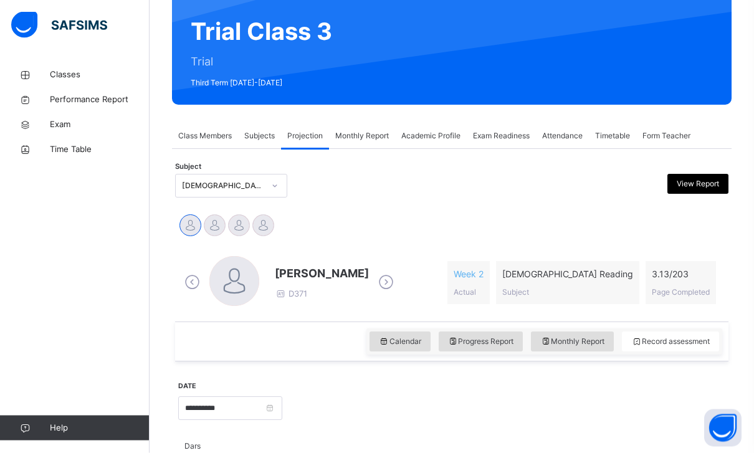
scroll to position [48, 0]
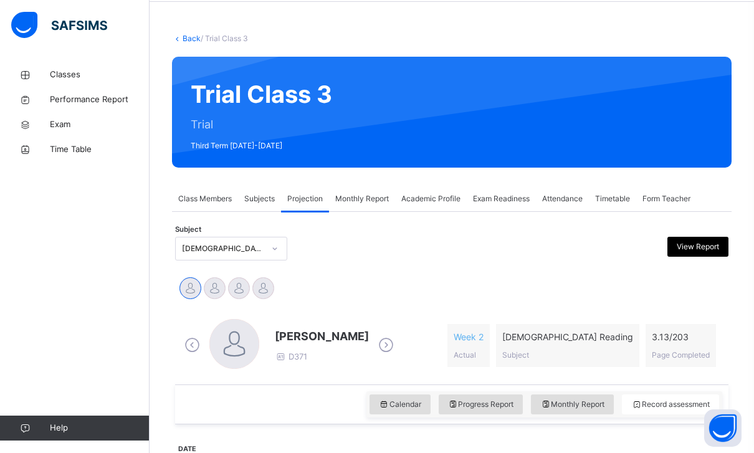
click at [276, 258] on div at bounding box center [274, 249] width 21 height 20
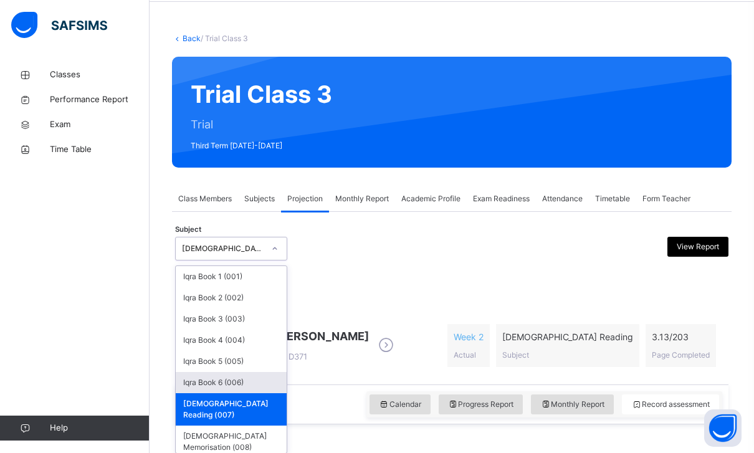
click at [241, 381] on div "Iqra Book 6 (006)" at bounding box center [231, 382] width 111 height 21
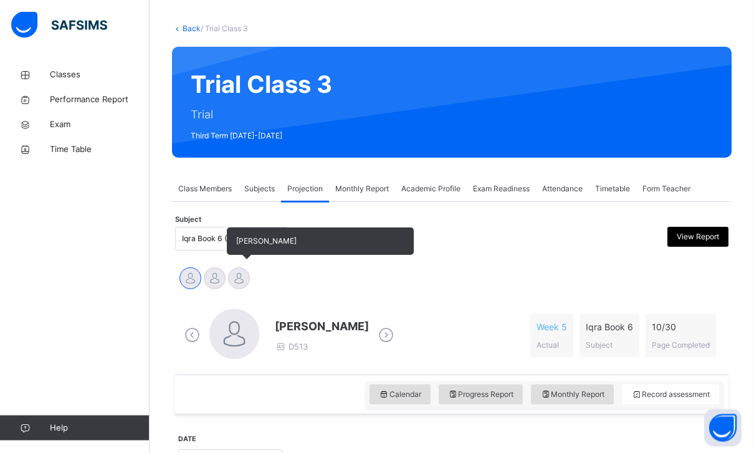
scroll to position [58, 0]
click at [242, 275] on div at bounding box center [239, 278] width 22 height 22
click at [218, 278] on div at bounding box center [215, 278] width 22 height 22
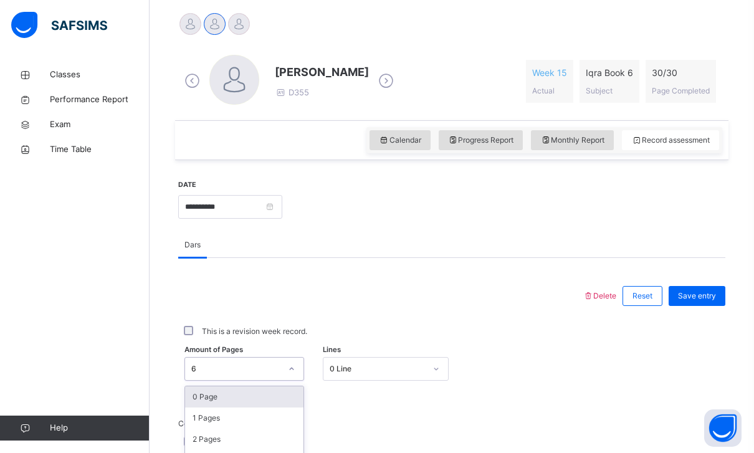
click at [263, 363] on div "6" at bounding box center [236, 368] width 90 height 11
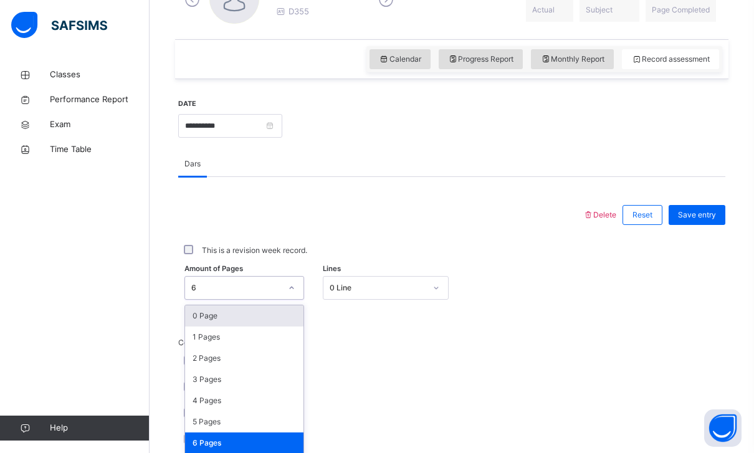
scroll to position [398, 0]
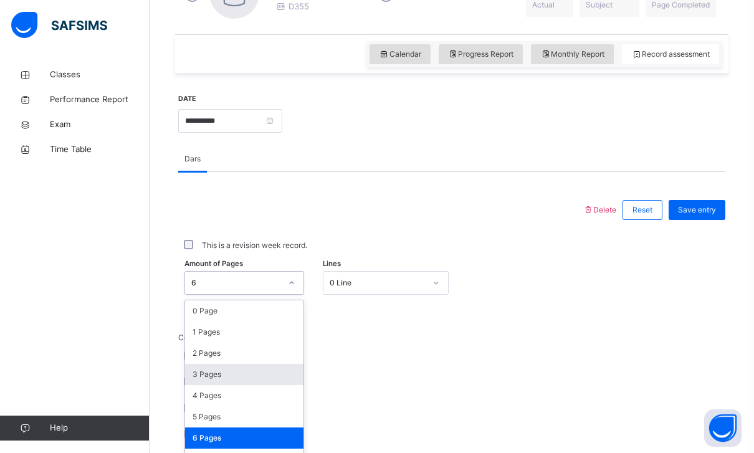
click at [369, 379] on div "Pronunciation" at bounding box center [333, 382] width 305 height 11
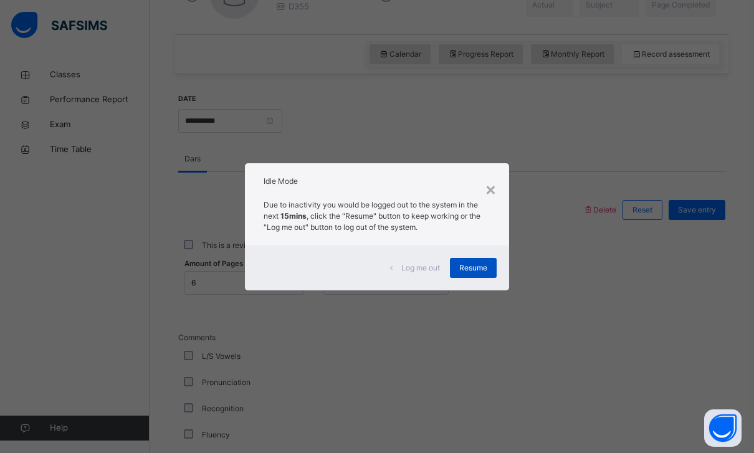
click at [477, 273] on span "Resume" at bounding box center [473, 267] width 28 height 11
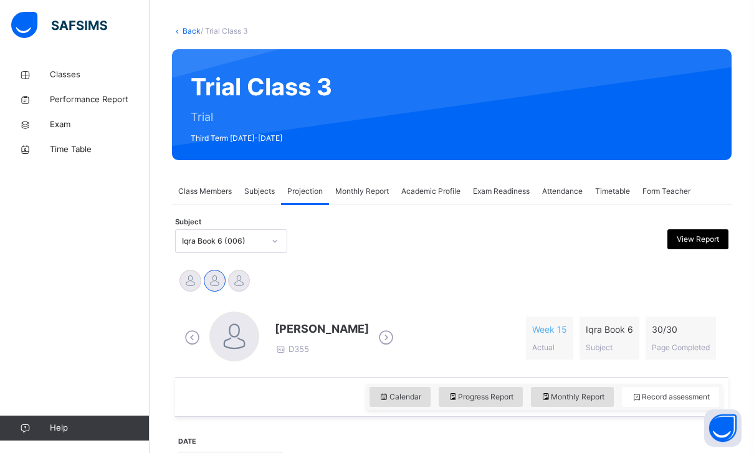
scroll to position [0, 0]
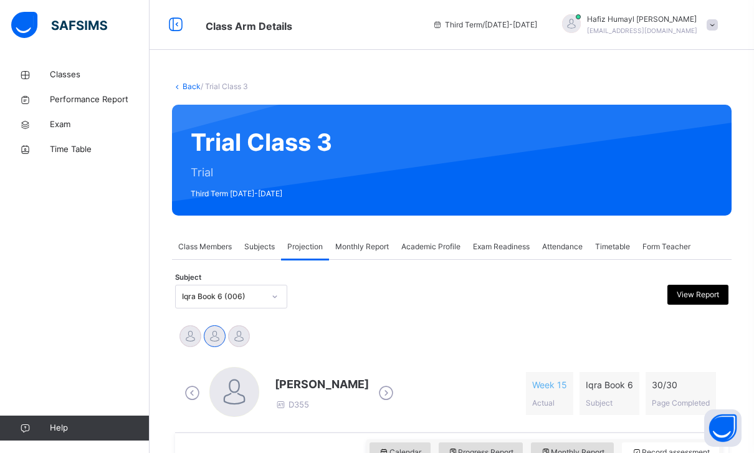
click at [218, 308] on div "Subject Iqra Book 6 (006) View Report" at bounding box center [451, 296] width 553 height 36
click at [202, 287] on div "Iqra Book 6 (006)" at bounding box center [219, 296] width 87 height 19
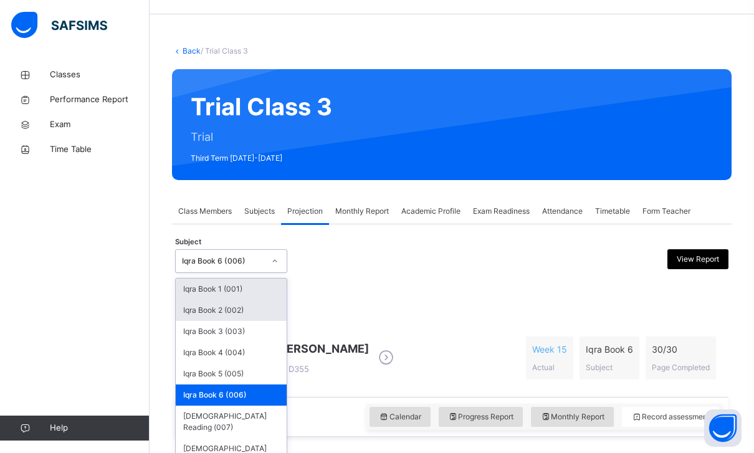
scroll to position [36, 0]
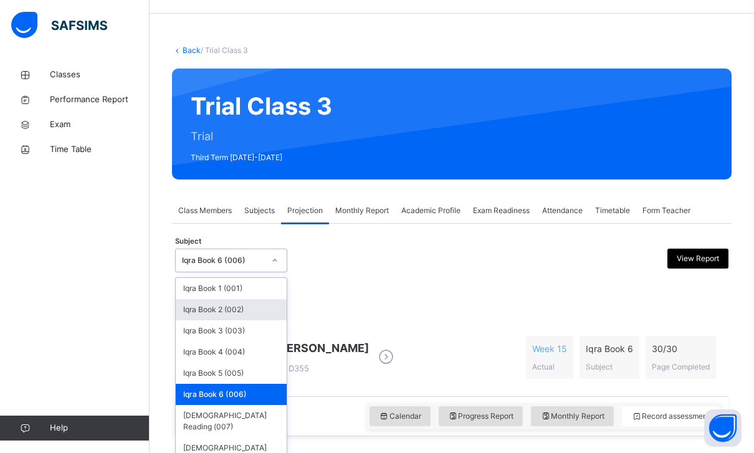
click at [235, 305] on div "Iqra Book 2 (002)" at bounding box center [231, 309] width 111 height 21
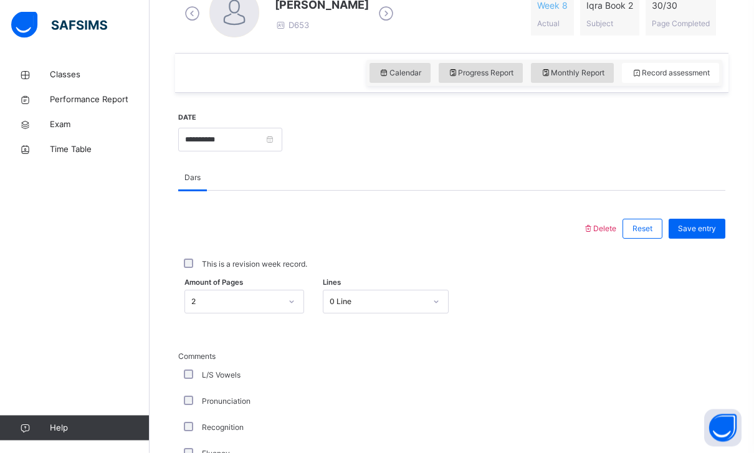
click at [276, 297] on div "2" at bounding box center [236, 302] width 90 height 11
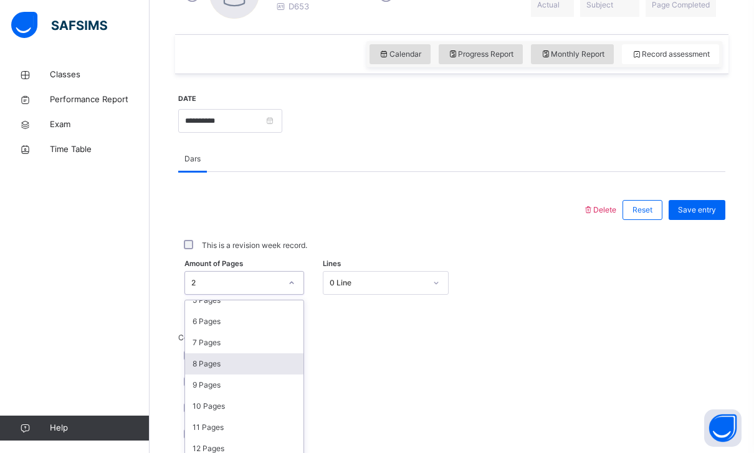
scroll to position [118, 0]
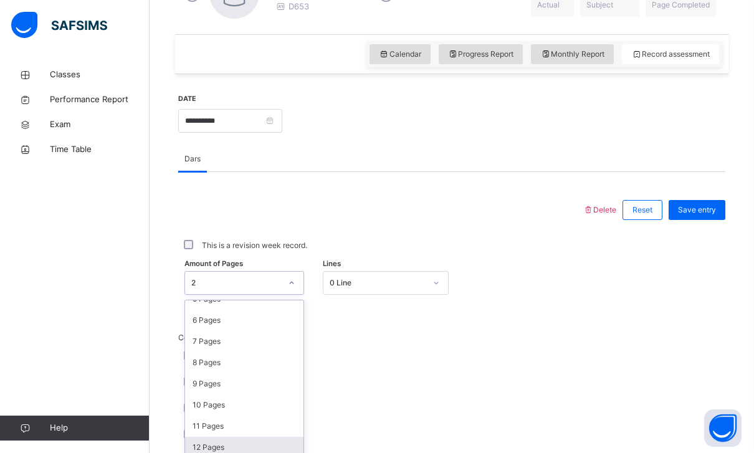
click at [260, 445] on div "12 Pages" at bounding box center [244, 447] width 118 height 21
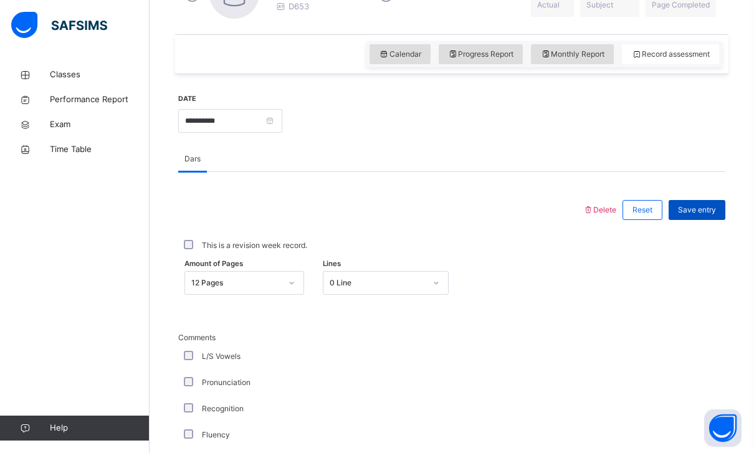
click at [681, 205] on span "Save entry" at bounding box center [697, 209] width 38 height 11
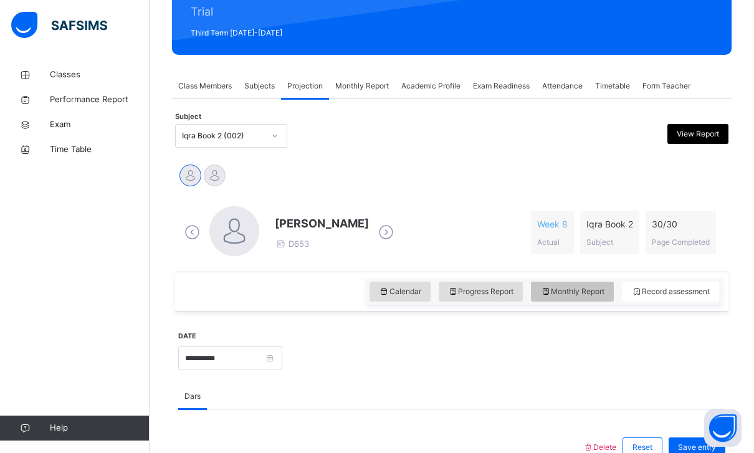
click at [540, 287] on icon at bounding box center [545, 291] width 11 height 11
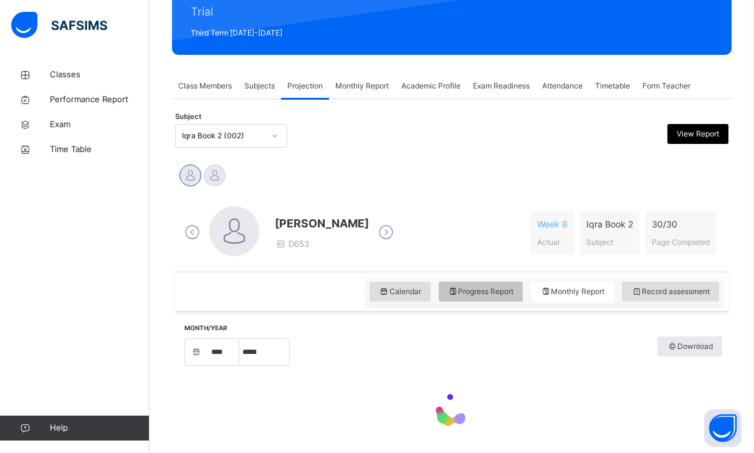
select select "****"
select select "*"
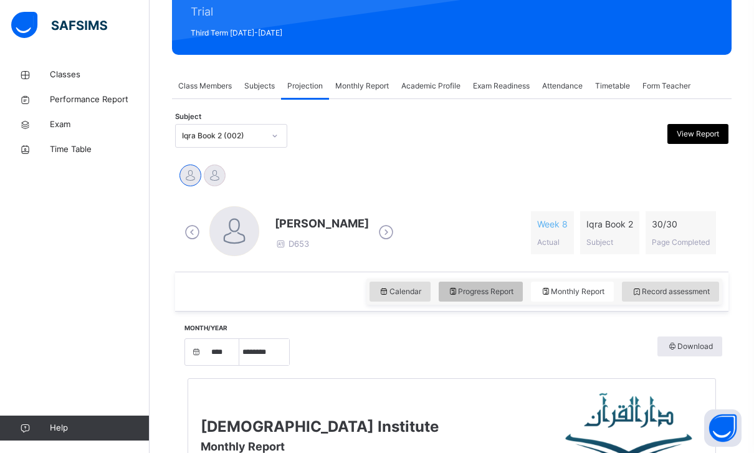
click at [472, 297] on div "Progress Report" at bounding box center [481, 292] width 85 height 20
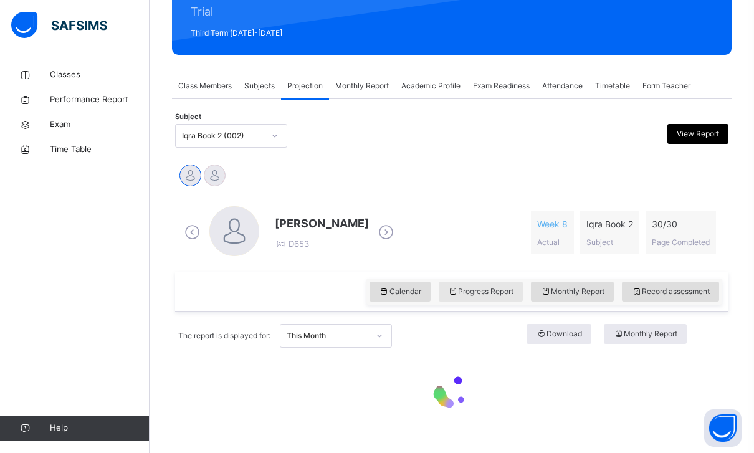
scroll to position [143, 0]
